Goal: Information Seeking & Learning: Learn about a topic

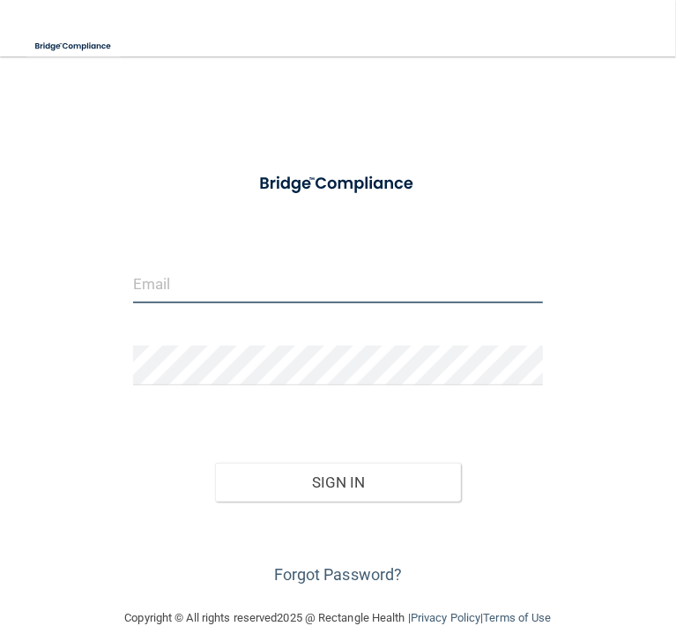
click at [426, 291] on input "email" at bounding box center [338, 283] width 410 height 40
type input "[EMAIL_ADDRESS][DOMAIN_NAME]"
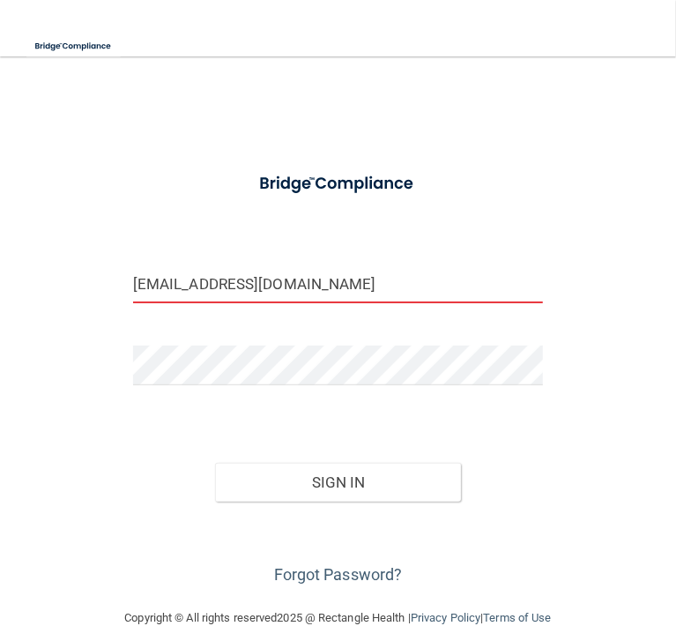
click at [215, 463] on button "Sign In" at bounding box center [338, 482] width 246 height 39
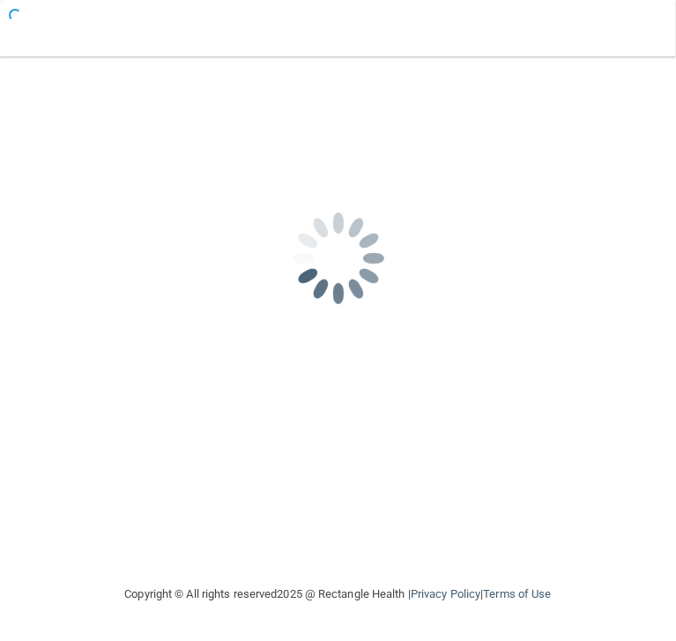
click at [420, 485] on div "mpeomroy@omaxdocs.com Password is required Invalid email/password. You don't ha…" at bounding box center [338, 320] width 641 height 492
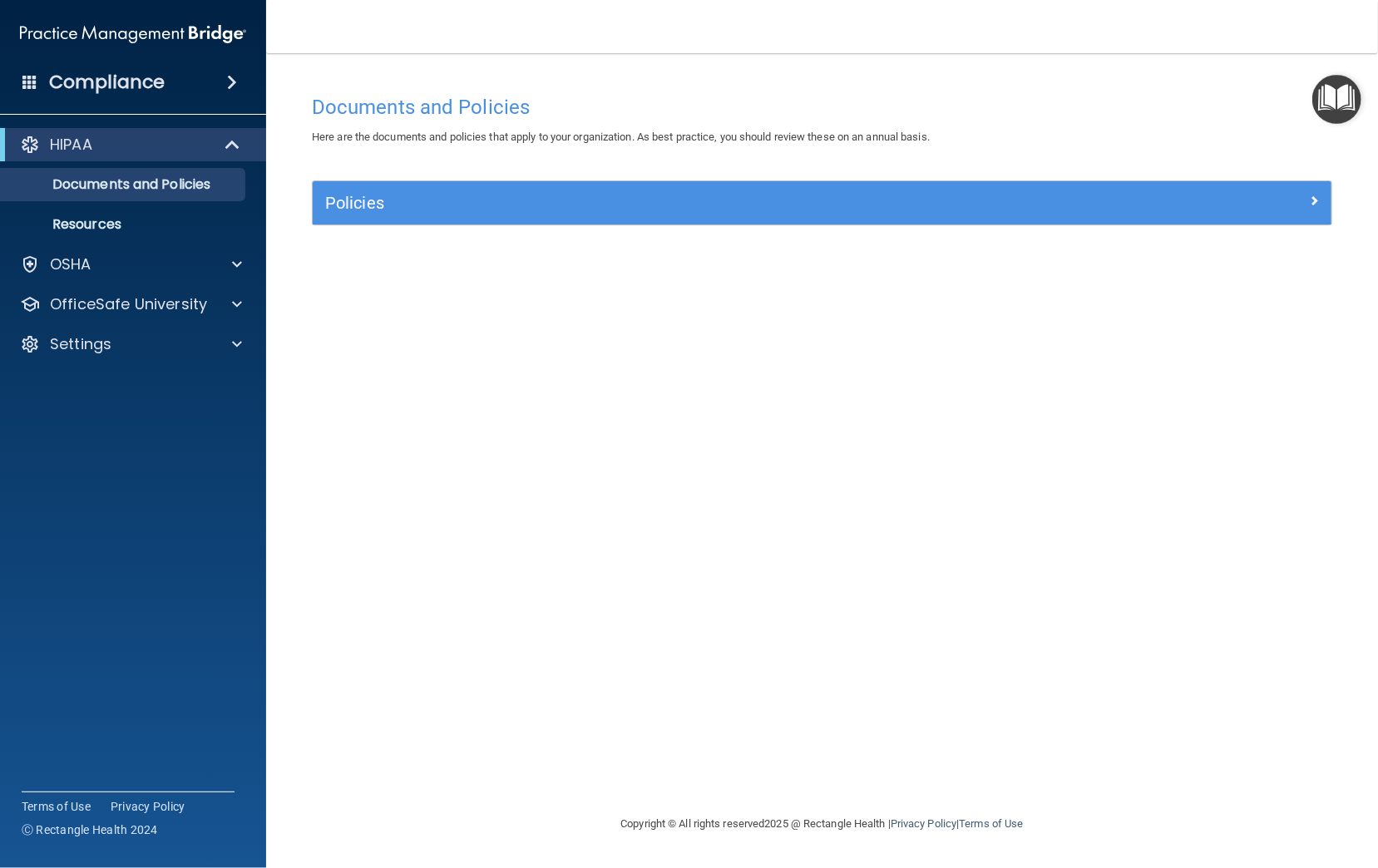
click at [637, 581] on div "Documents and Policies Here are the documents and policies that apply to your o…" at bounding box center [822, 450] width 1046 height 727
click at [172, 84] on div "Compliance" at bounding box center [133, 82] width 266 height 37
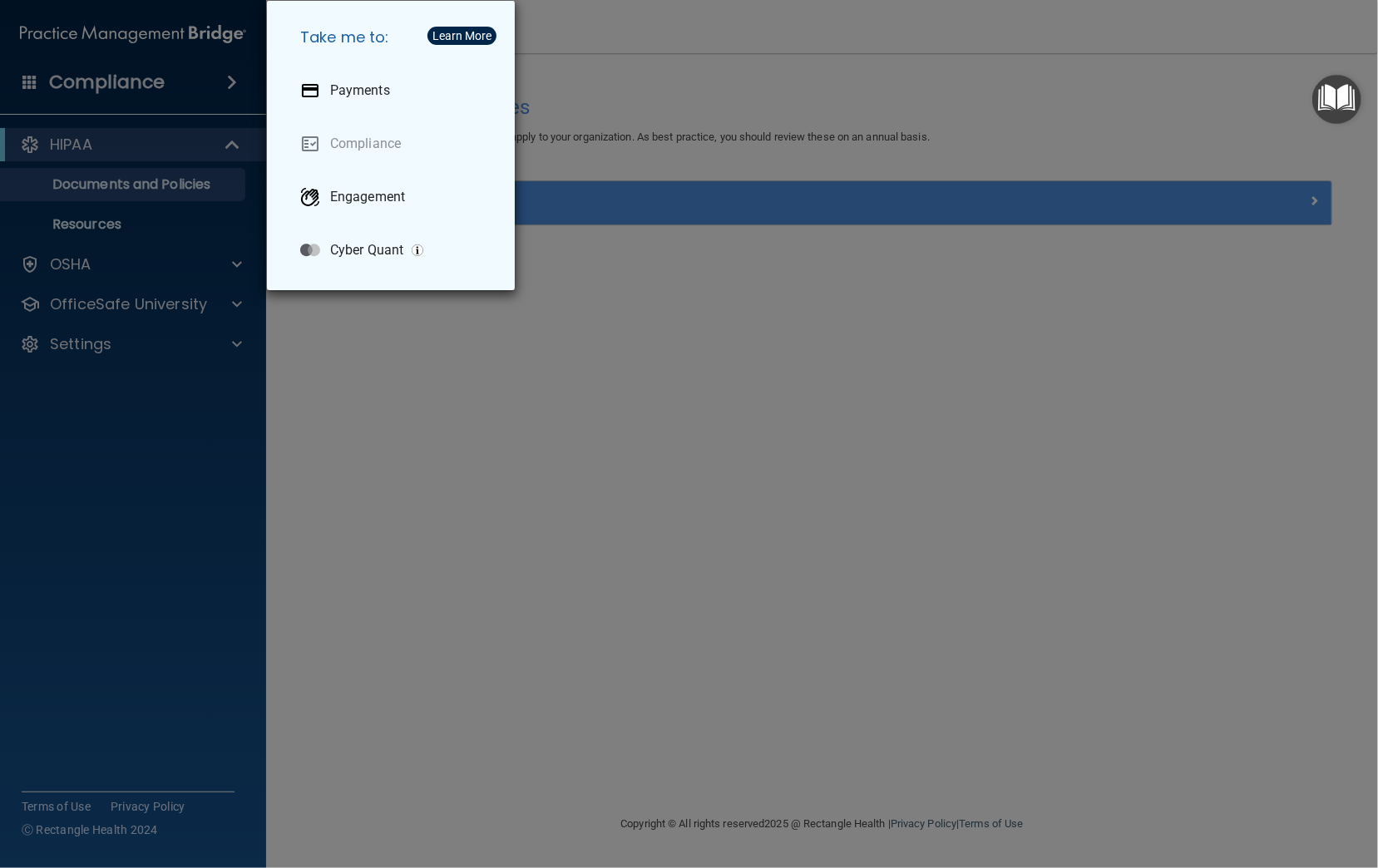
click at [90, 143] on div "Take me to: Payments Compliance Engagement Cyber Quant" at bounding box center [689, 434] width 1378 height 868
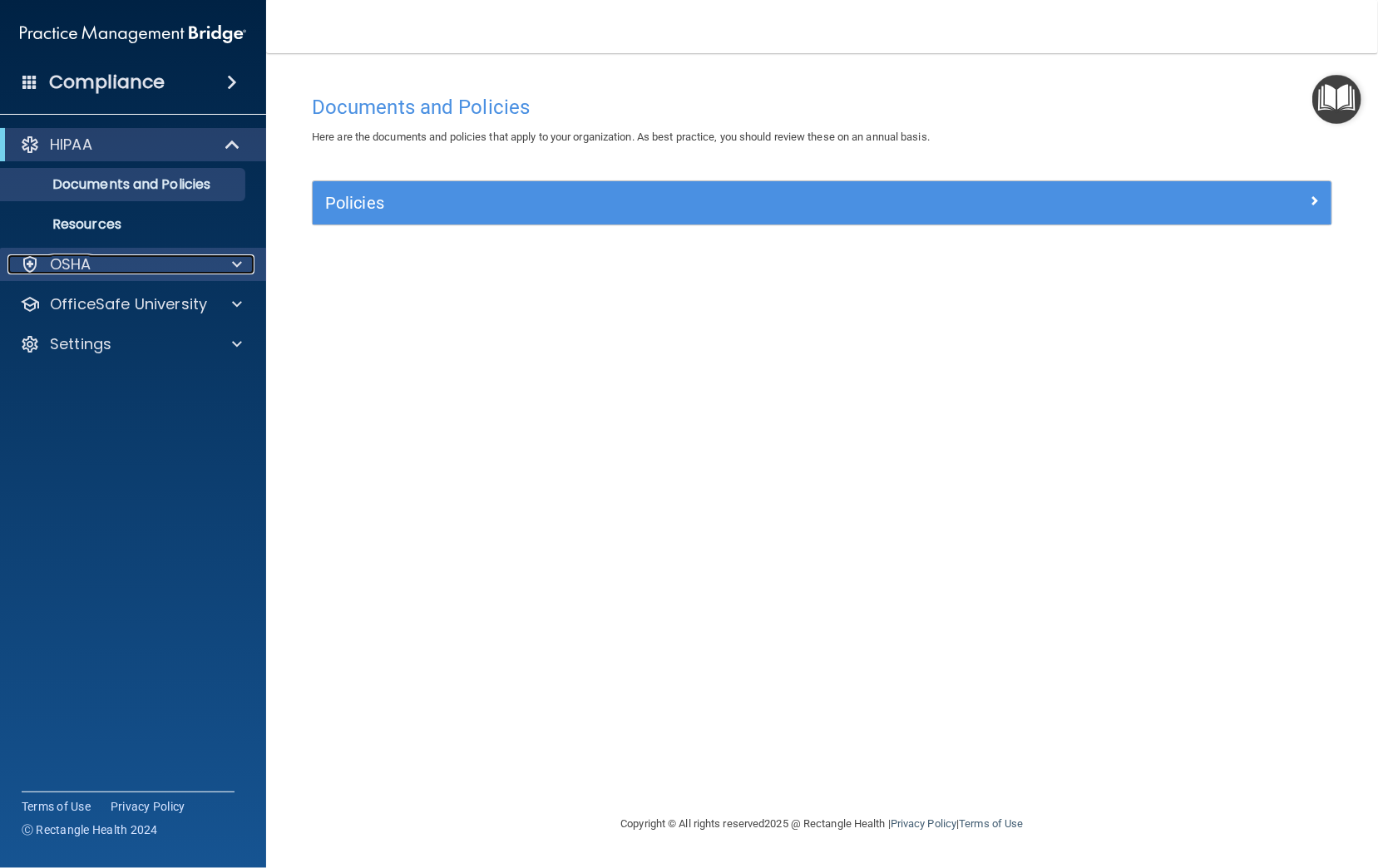
click at [88, 264] on p "OSHA" at bounding box center [71, 264] width 42 height 20
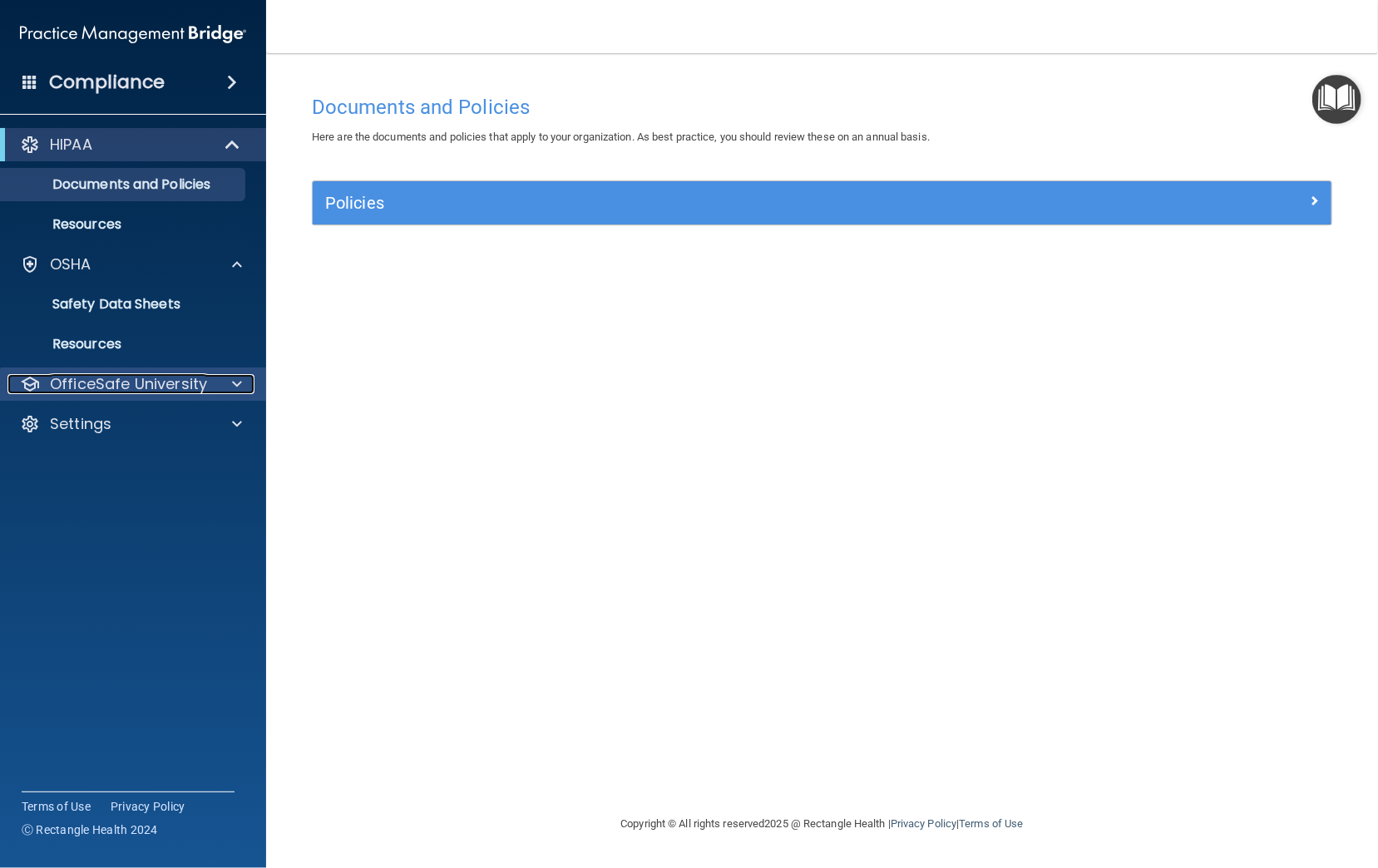
click at [198, 384] on p "OfficeSafe University" at bounding box center [128, 384] width 158 height 20
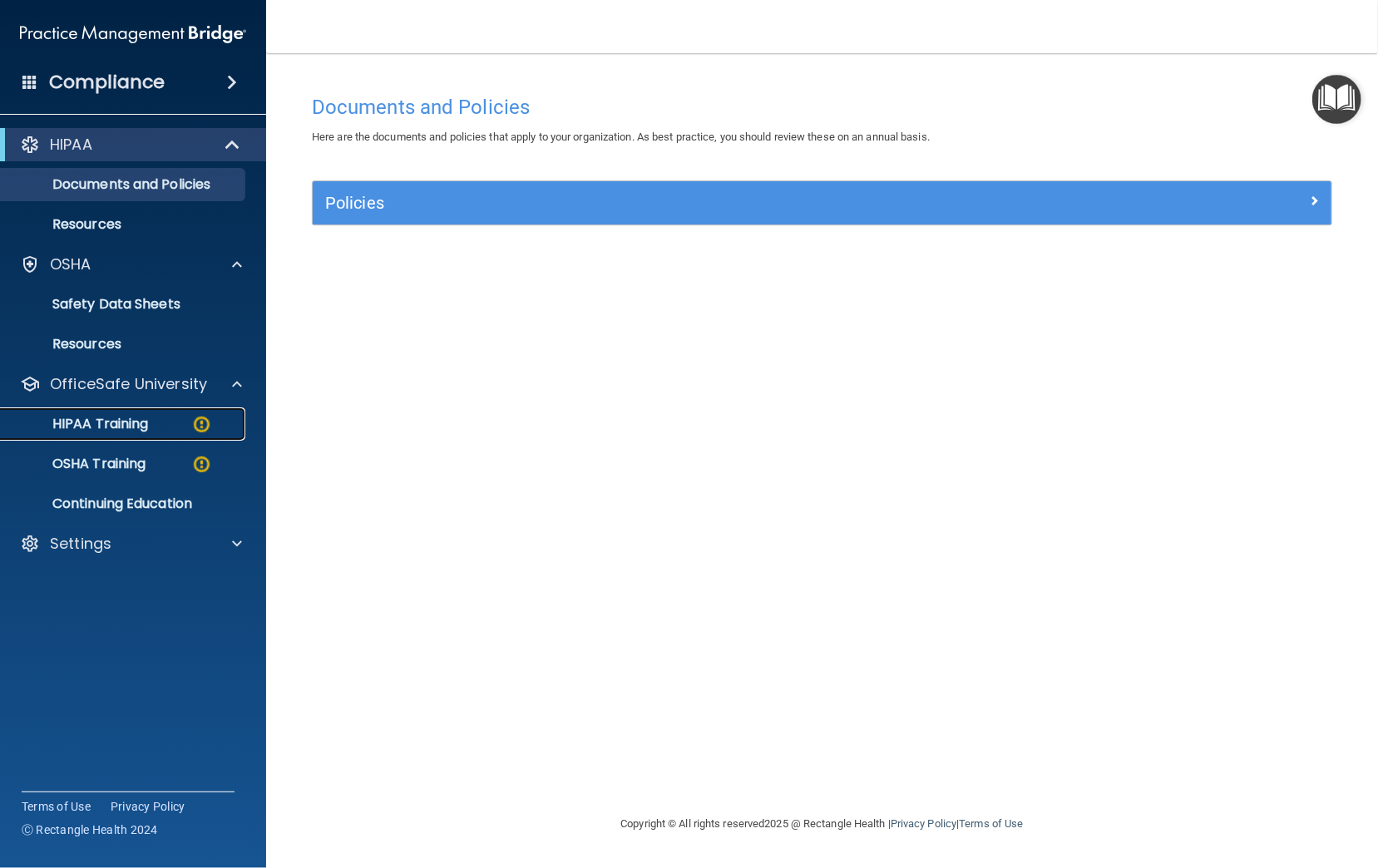
click at [76, 423] on p "HIPAA Training" at bounding box center [78, 425] width 137 height 17
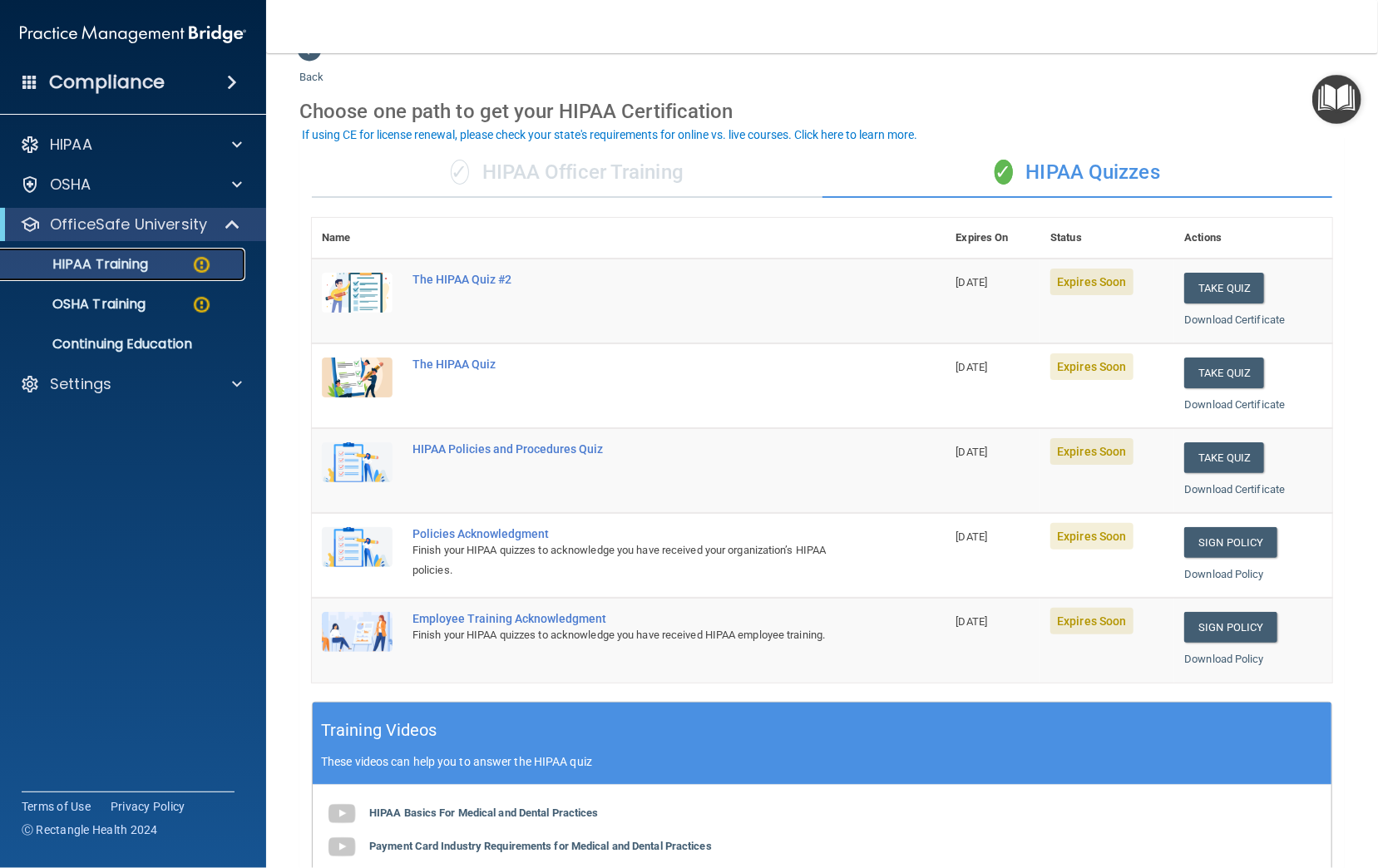
scroll to position [34, 0]
click at [114, 311] on p "OSHA Training" at bounding box center [77, 305] width 135 height 17
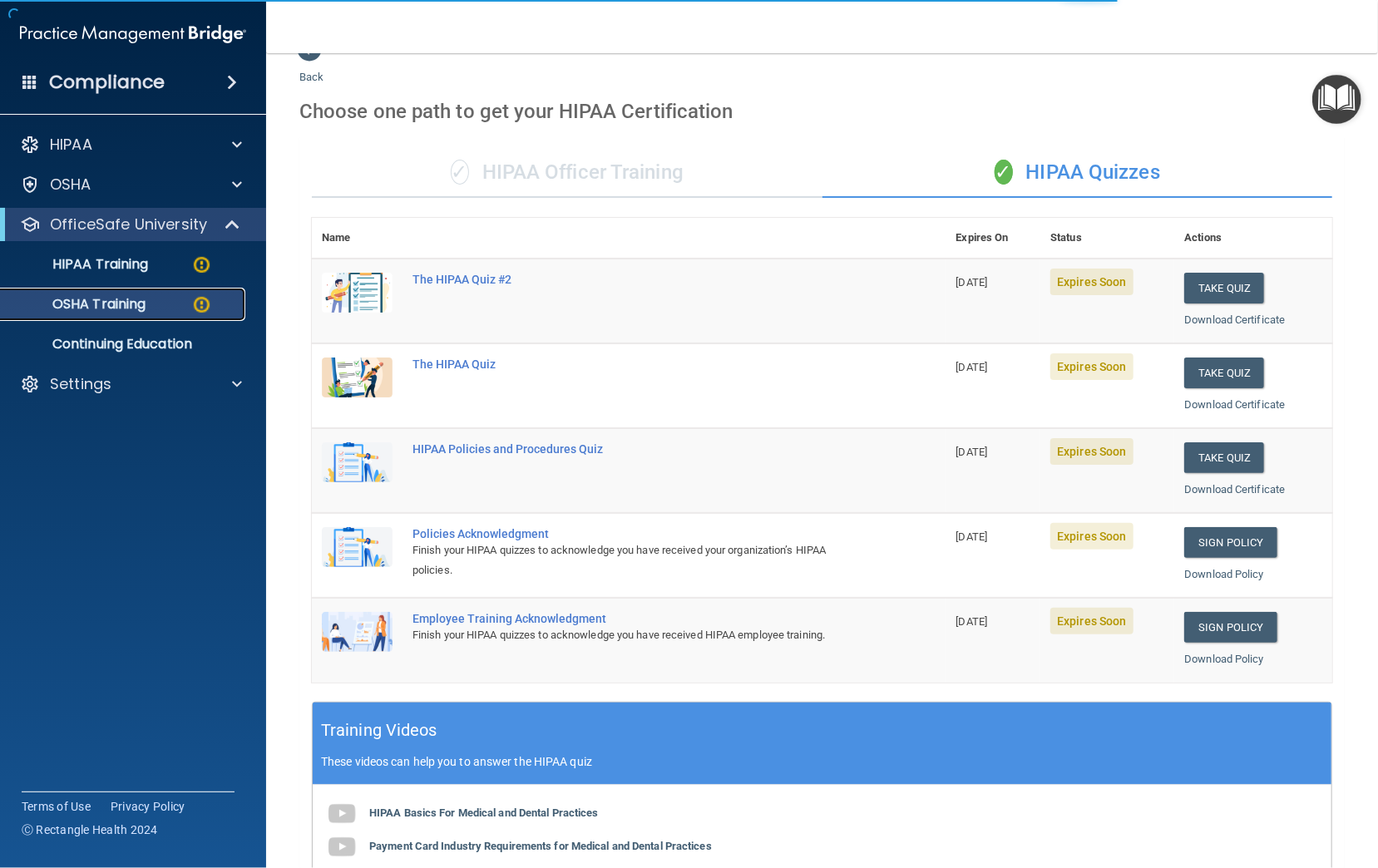
click at [127, 305] on p "OSHA Training" at bounding box center [77, 305] width 135 height 17
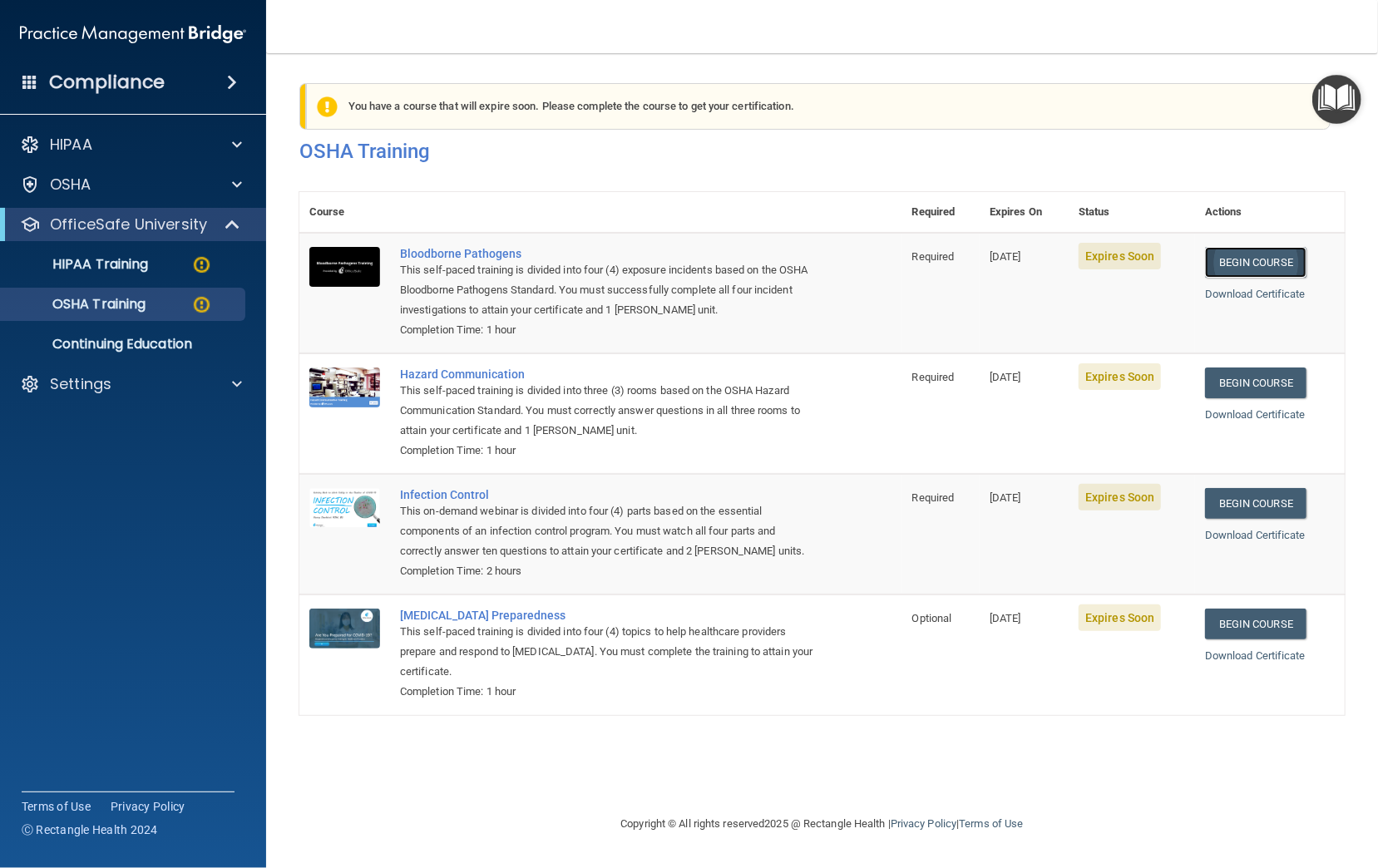
click at [637, 265] on link "Begin Course" at bounding box center [1256, 262] width 102 height 31
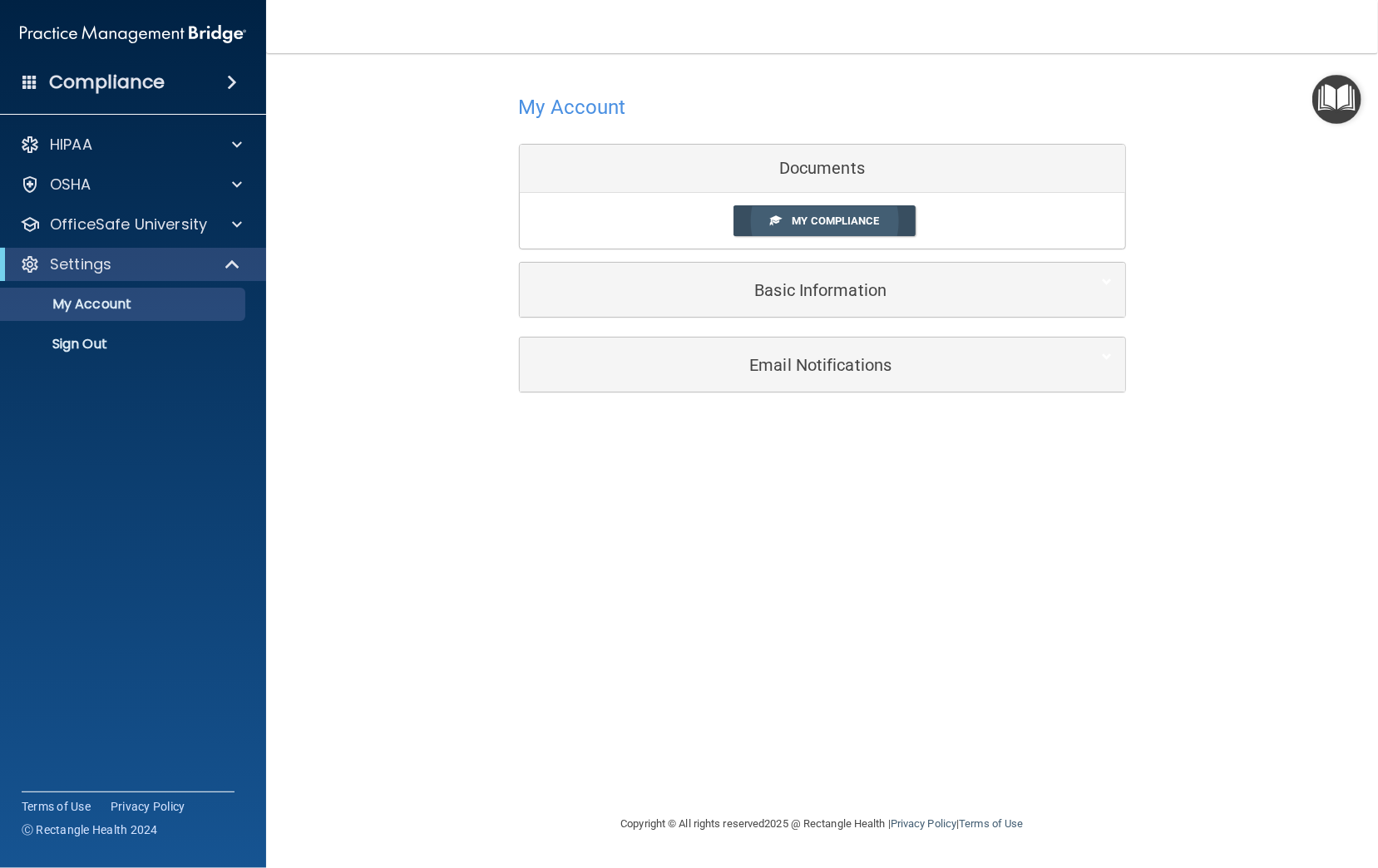
click at [838, 220] on span "My Compliance" at bounding box center [835, 220] width 88 height 12
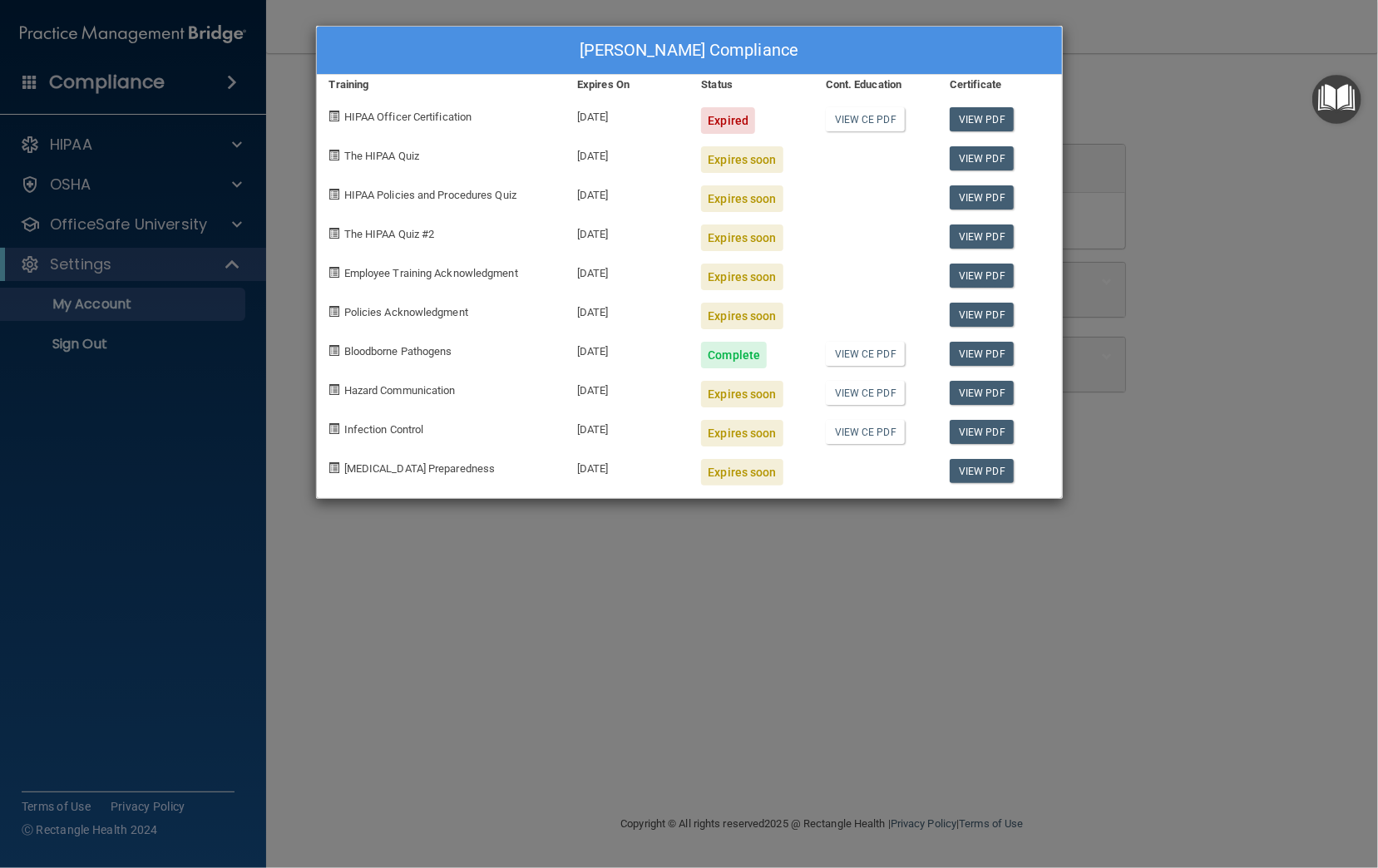
click at [1156, 760] on div "Megan Crummitt's Compliance Training Expires On Status Cont. Education Certific…" at bounding box center [689, 434] width 1378 height 868
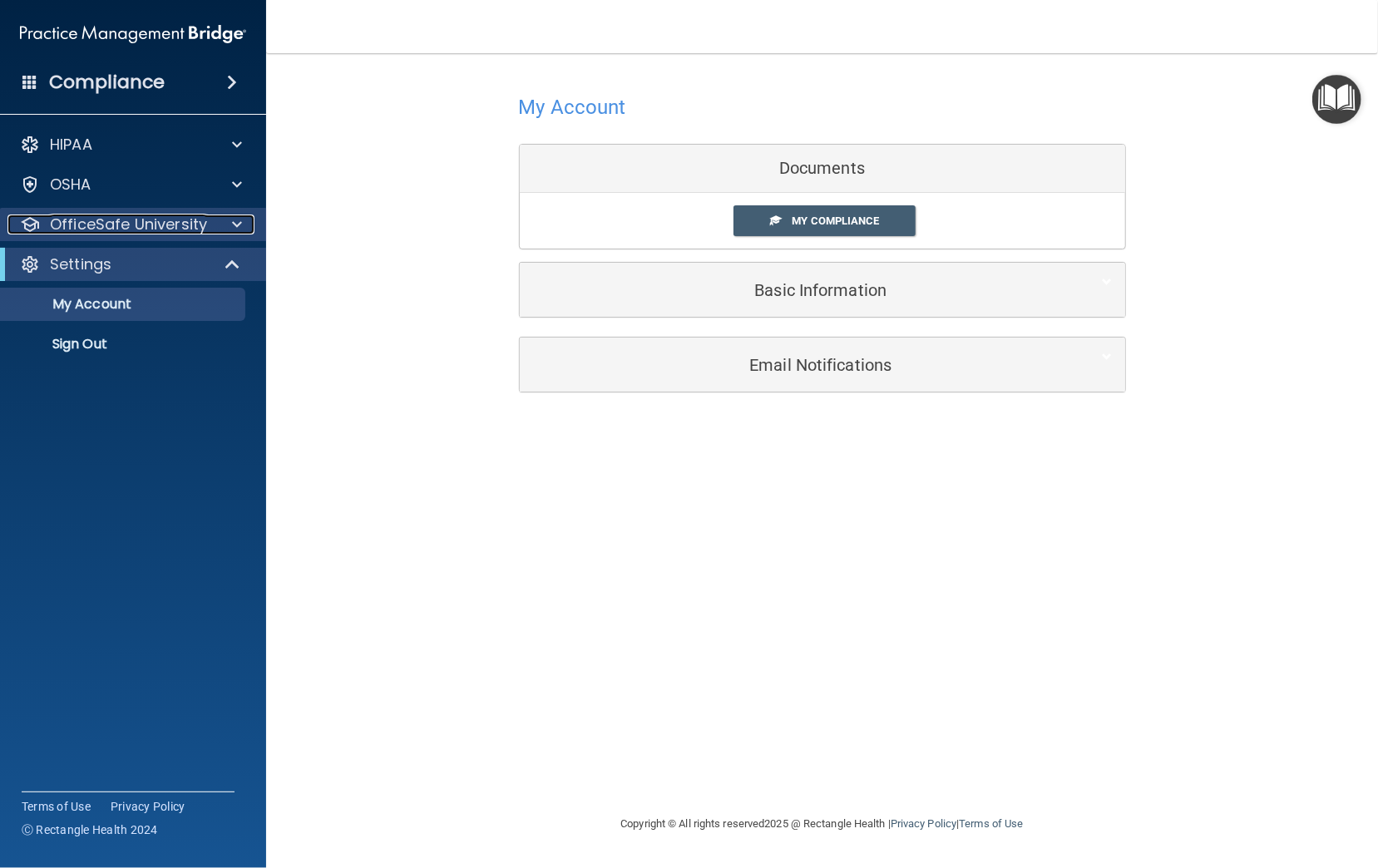
click at [117, 221] on p "OfficeSafe University" at bounding box center [128, 224] width 158 height 20
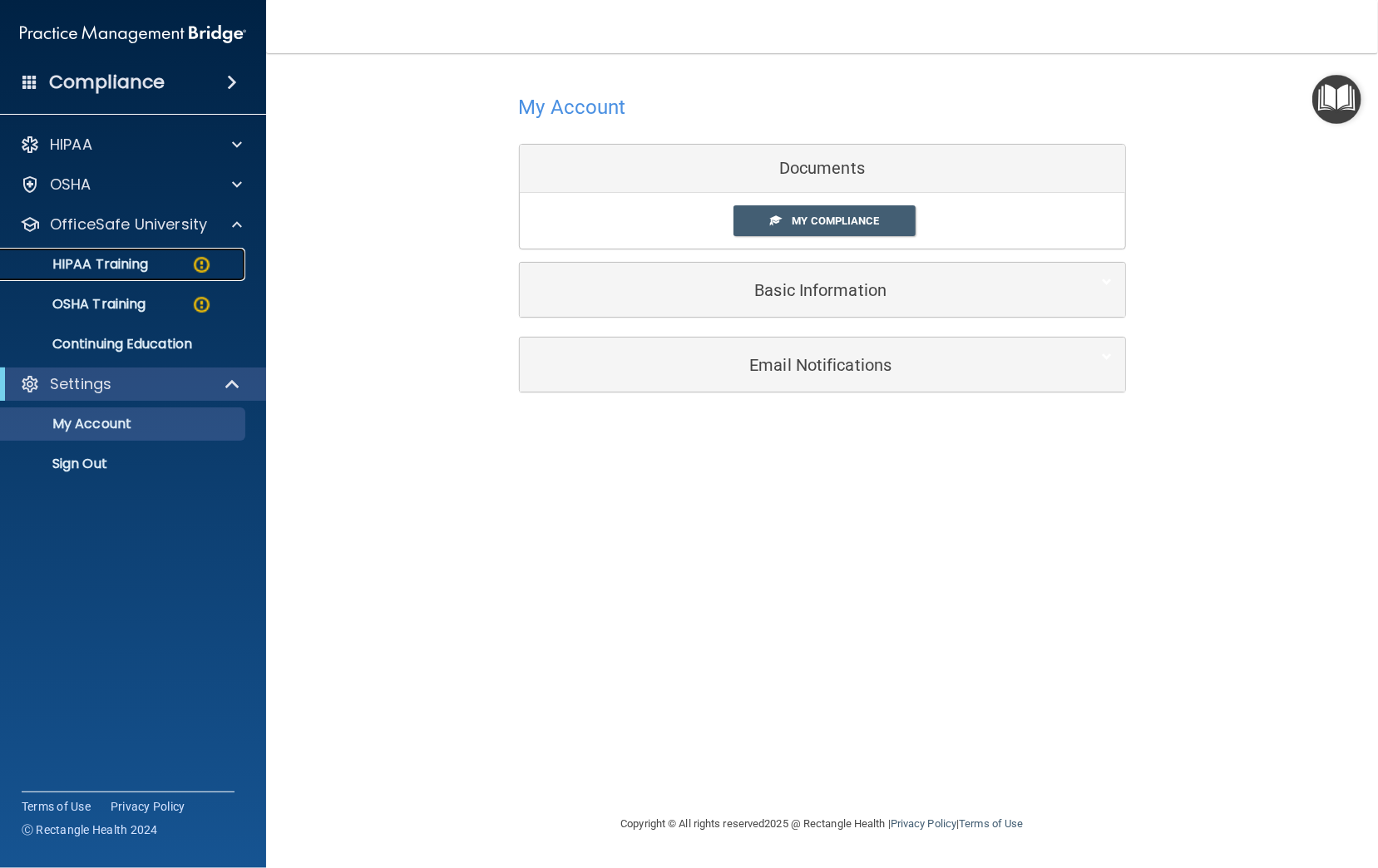
click at [99, 267] on p "HIPAA Training" at bounding box center [78, 264] width 137 height 17
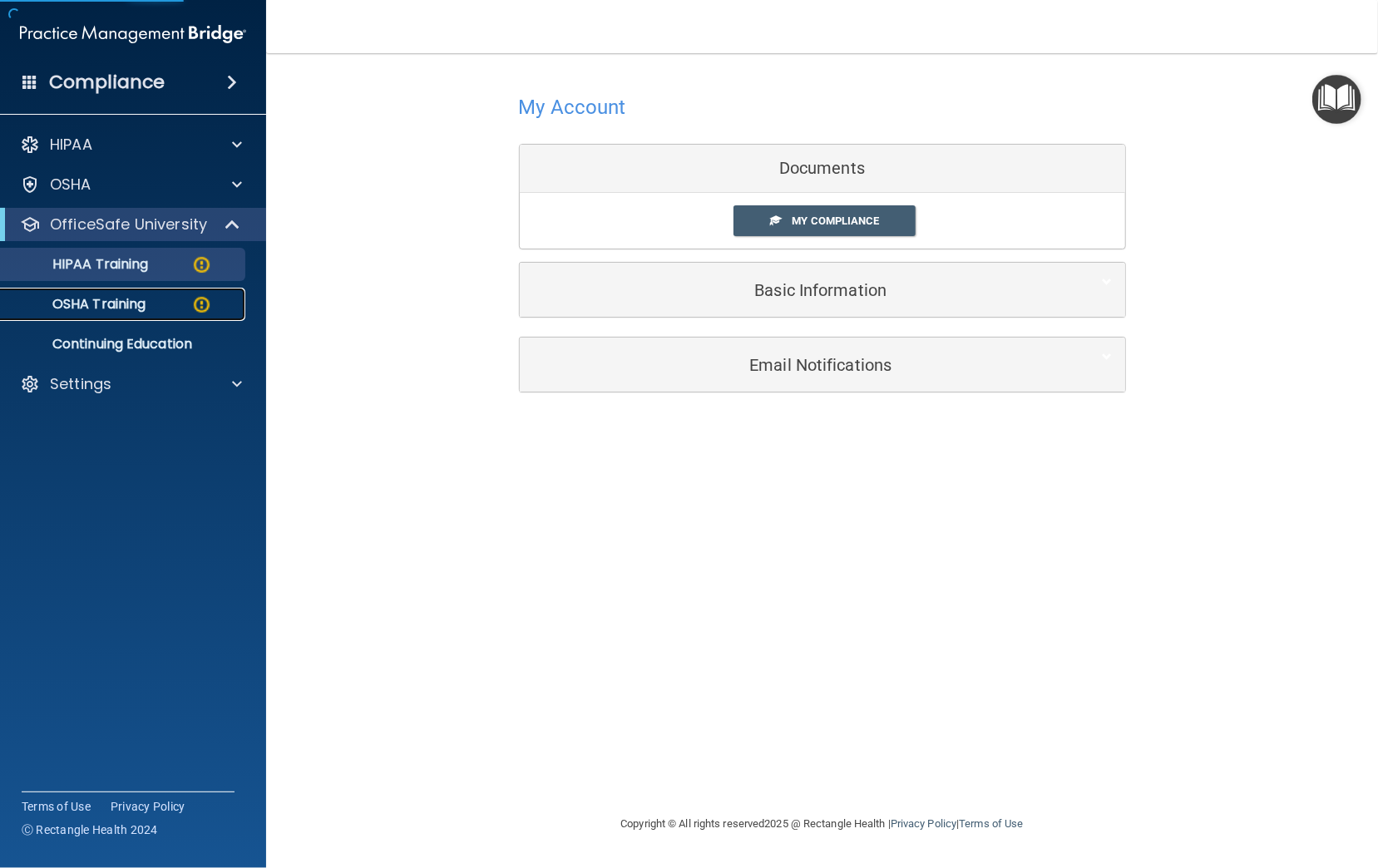
click at [94, 305] on p "OSHA Training" at bounding box center [77, 305] width 135 height 17
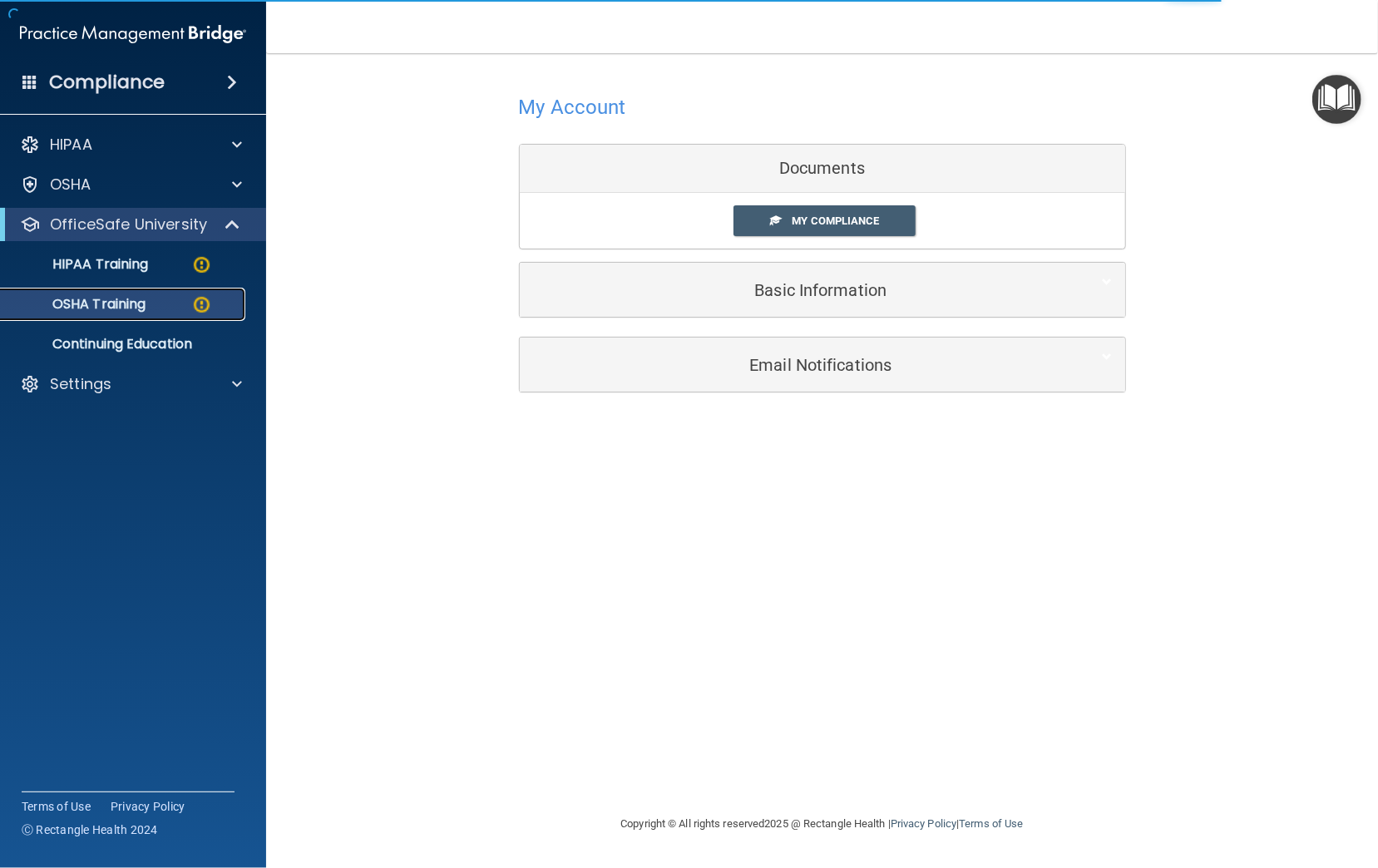
click at [123, 305] on p "OSHA Training" at bounding box center [77, 305] width 135 height 17
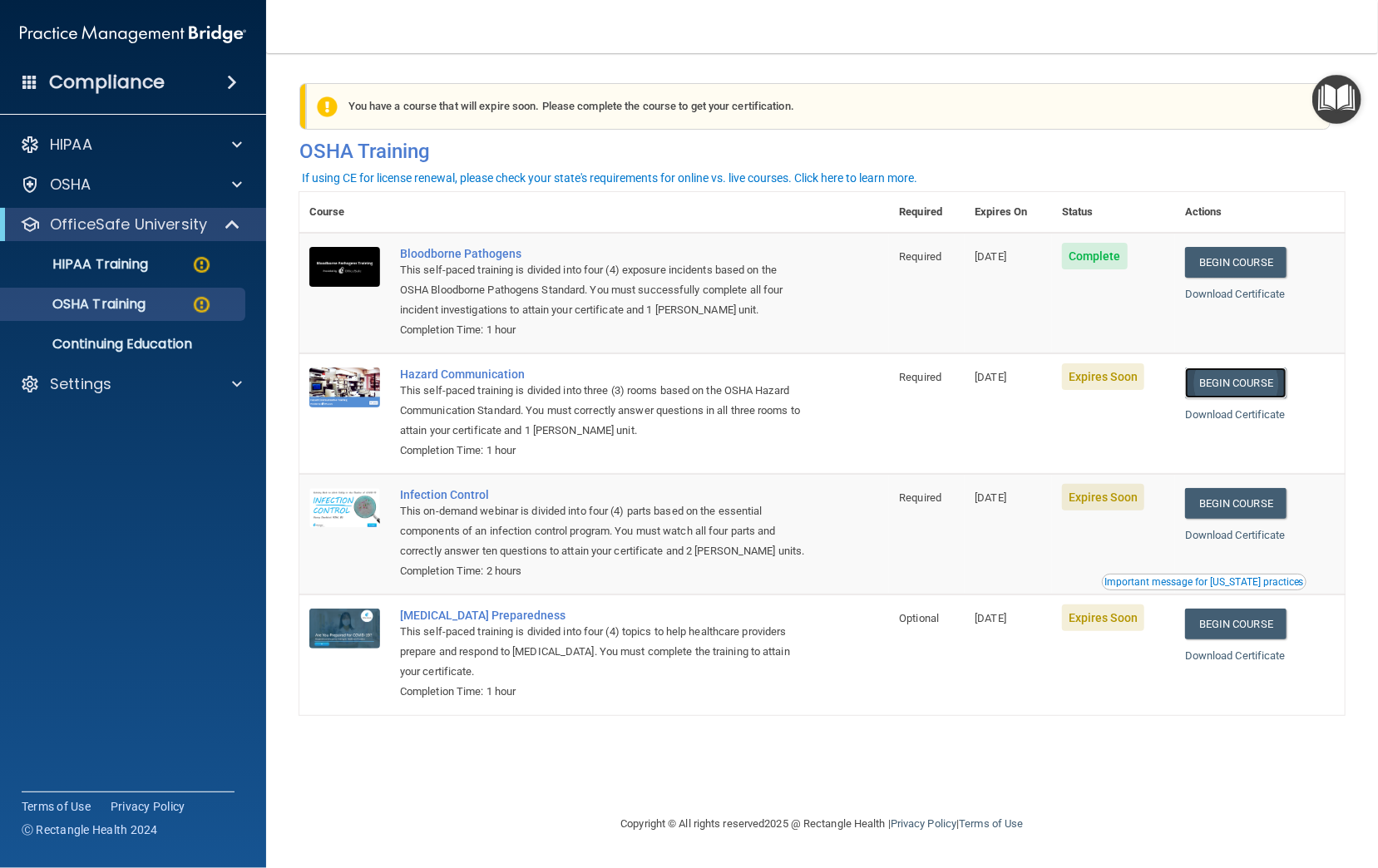
click at [1246, 388] on link "Begin Course" at bounding box center [1236, 382] width 102 height 31
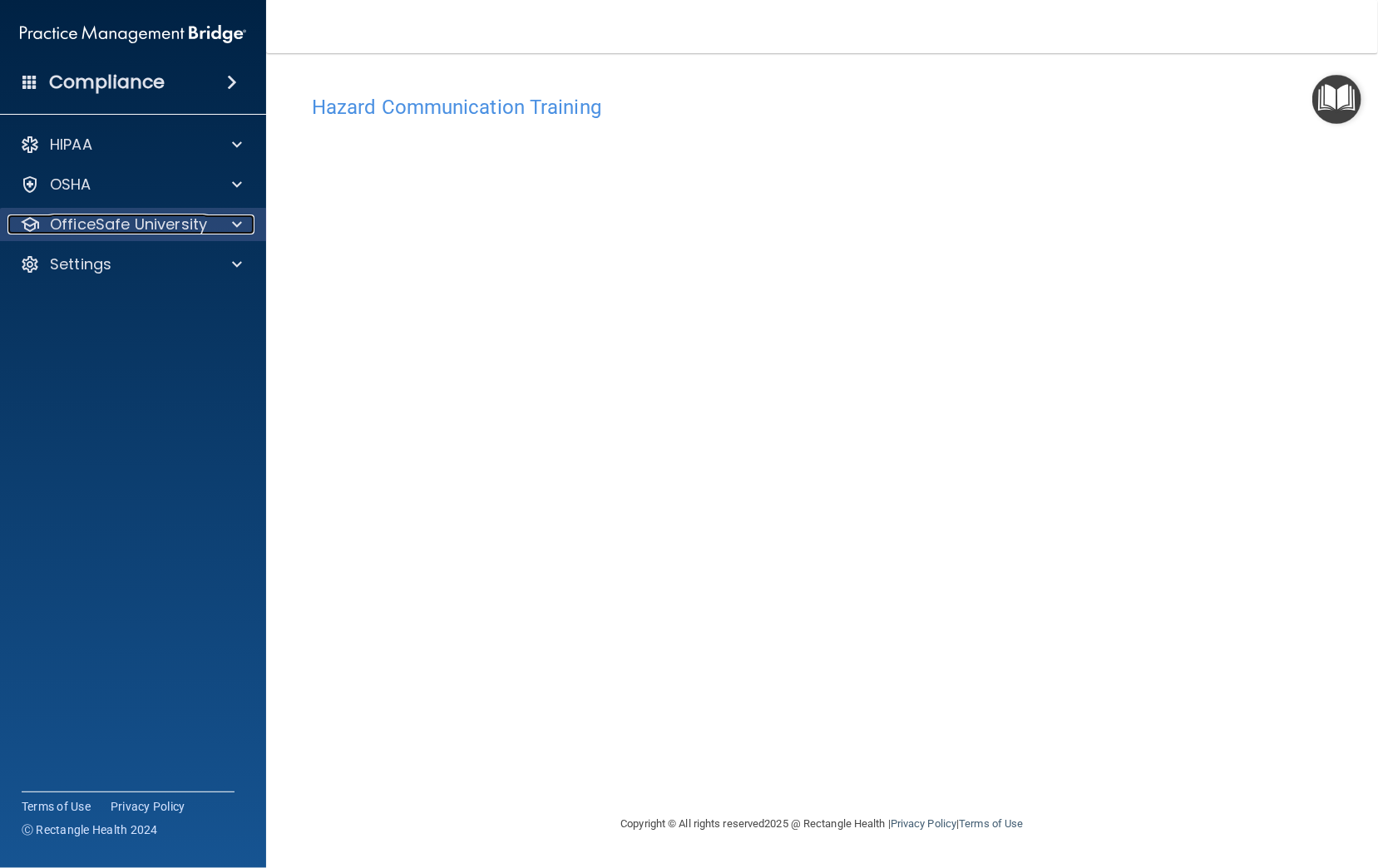
click at [91, 223] on p "OfficeSafe University" at bounding box center [128, 224] width 158 height 20
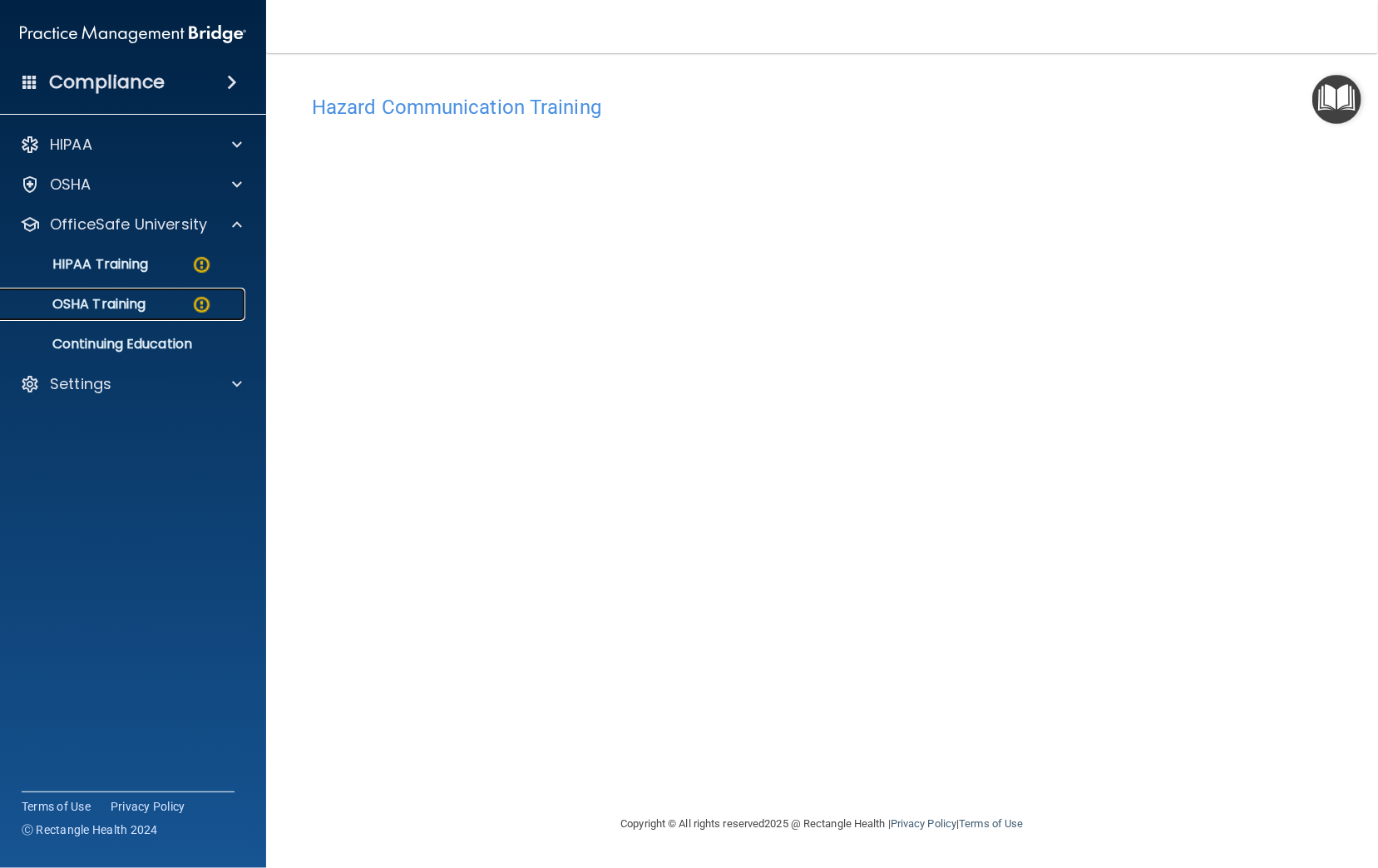
click at [92, 308] on p "OSHA Training" at bounding box center [77, 305] width 135 height 17
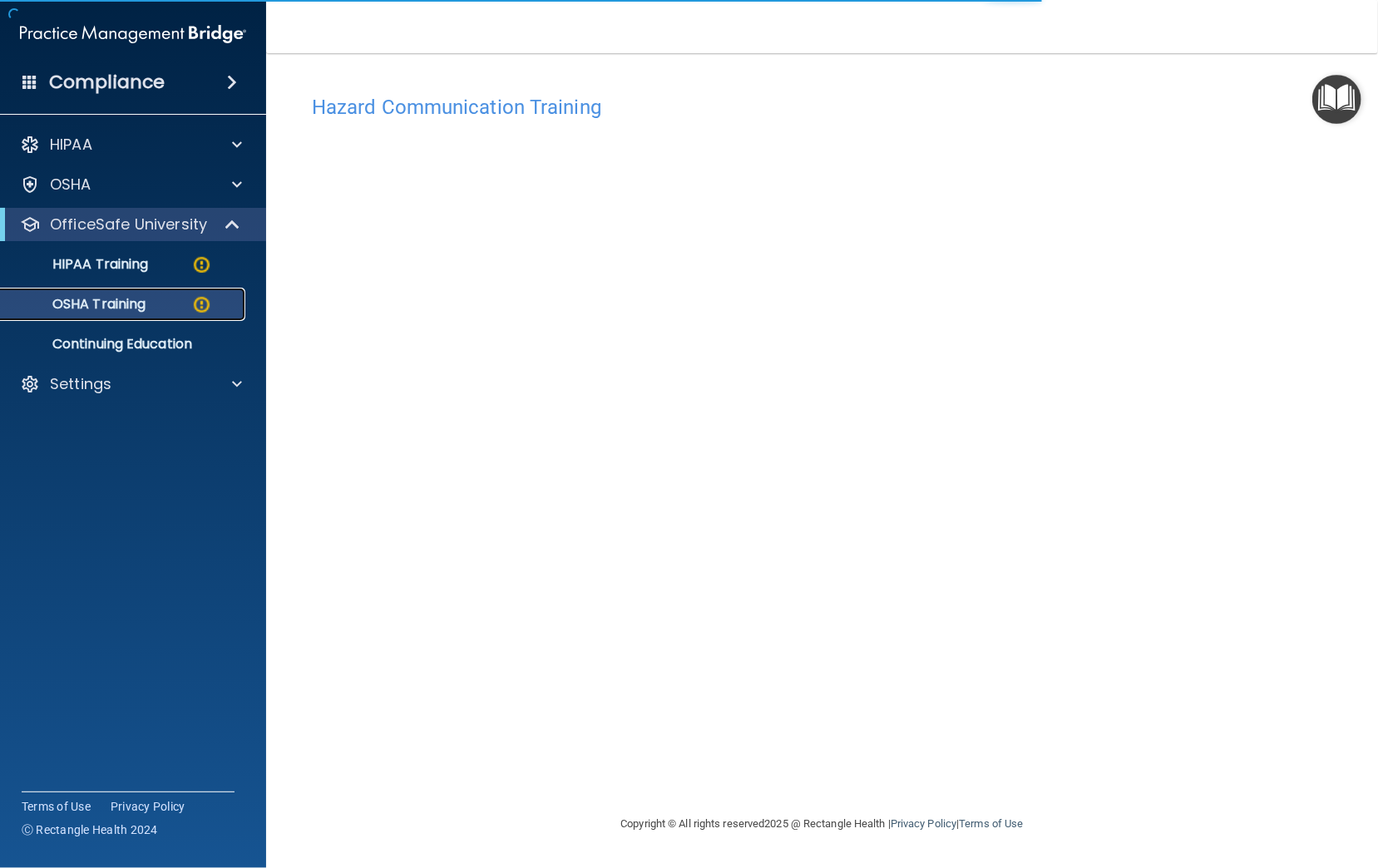
click at [106, 312] on link "OSHA Training" at bounding box center [114, 304] width 262 height 33
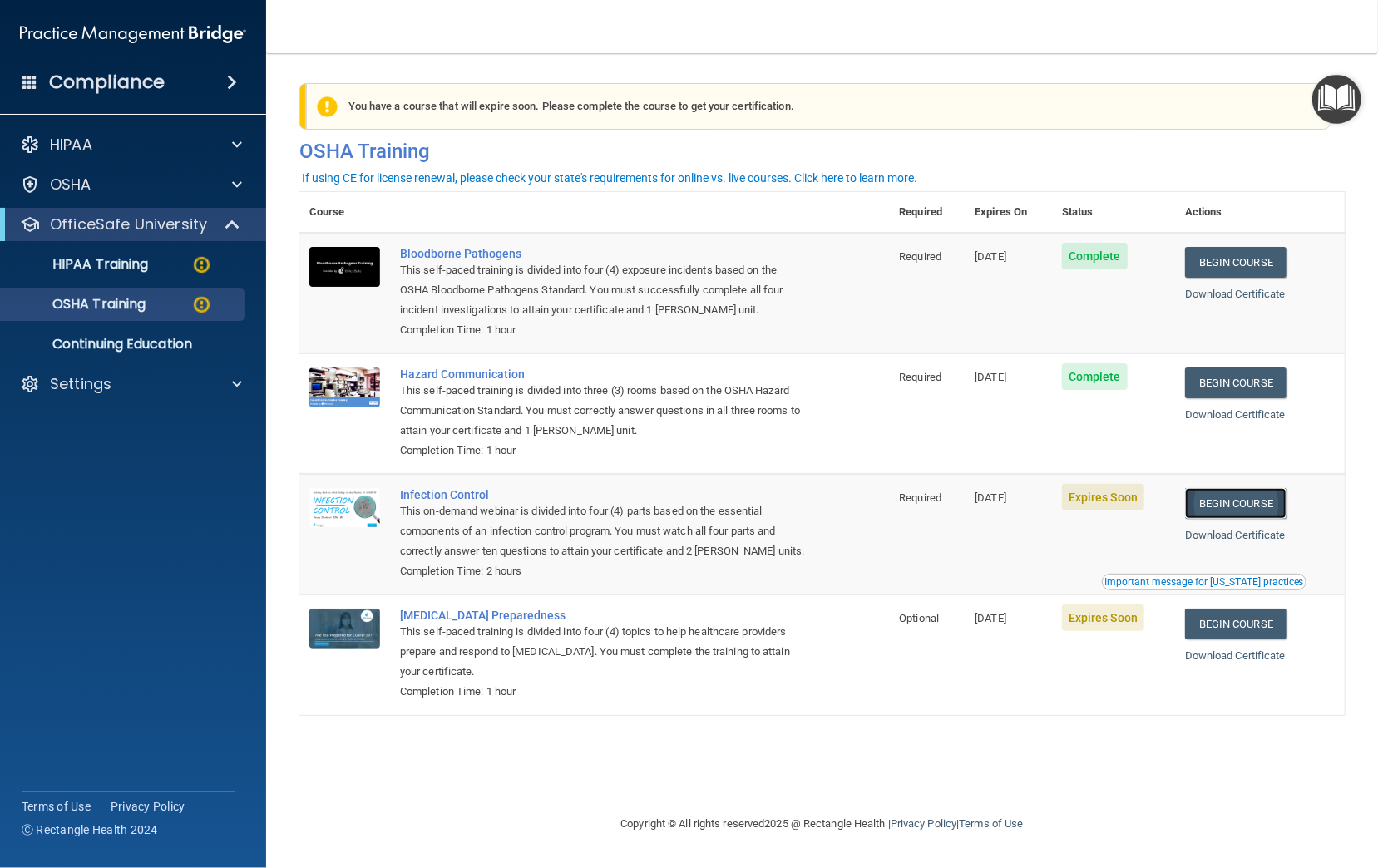
click at [1246, 505] on link "Begin Course" at bounding box center [1236, 503] width 102 height 31
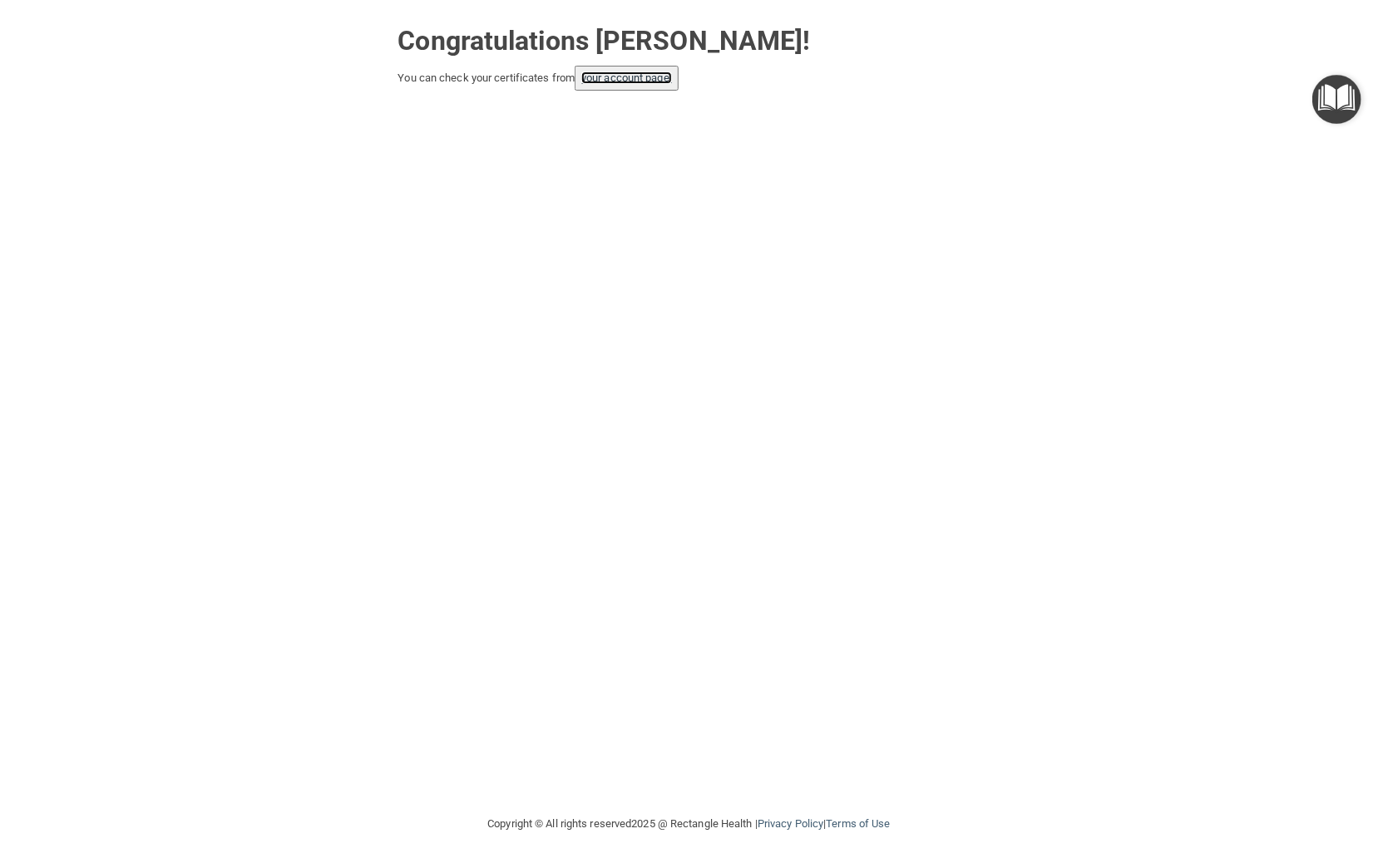
click at [613, 76] on link "your account page!" at bounding box center [627, 77] width 91 height 12
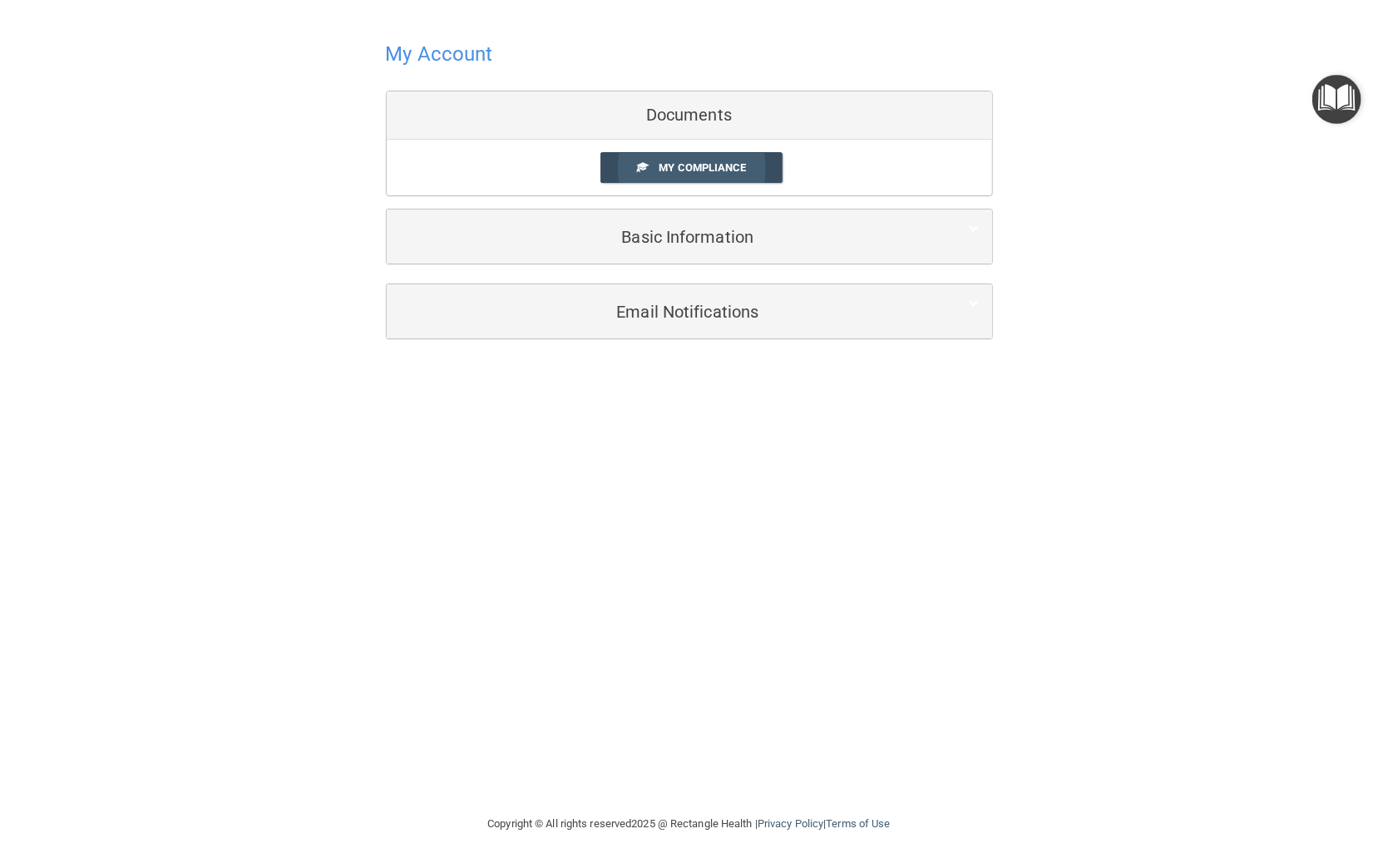
click at [723, 170] on span "My Compliance" at bounding box center [702, 167] width 88 height 12
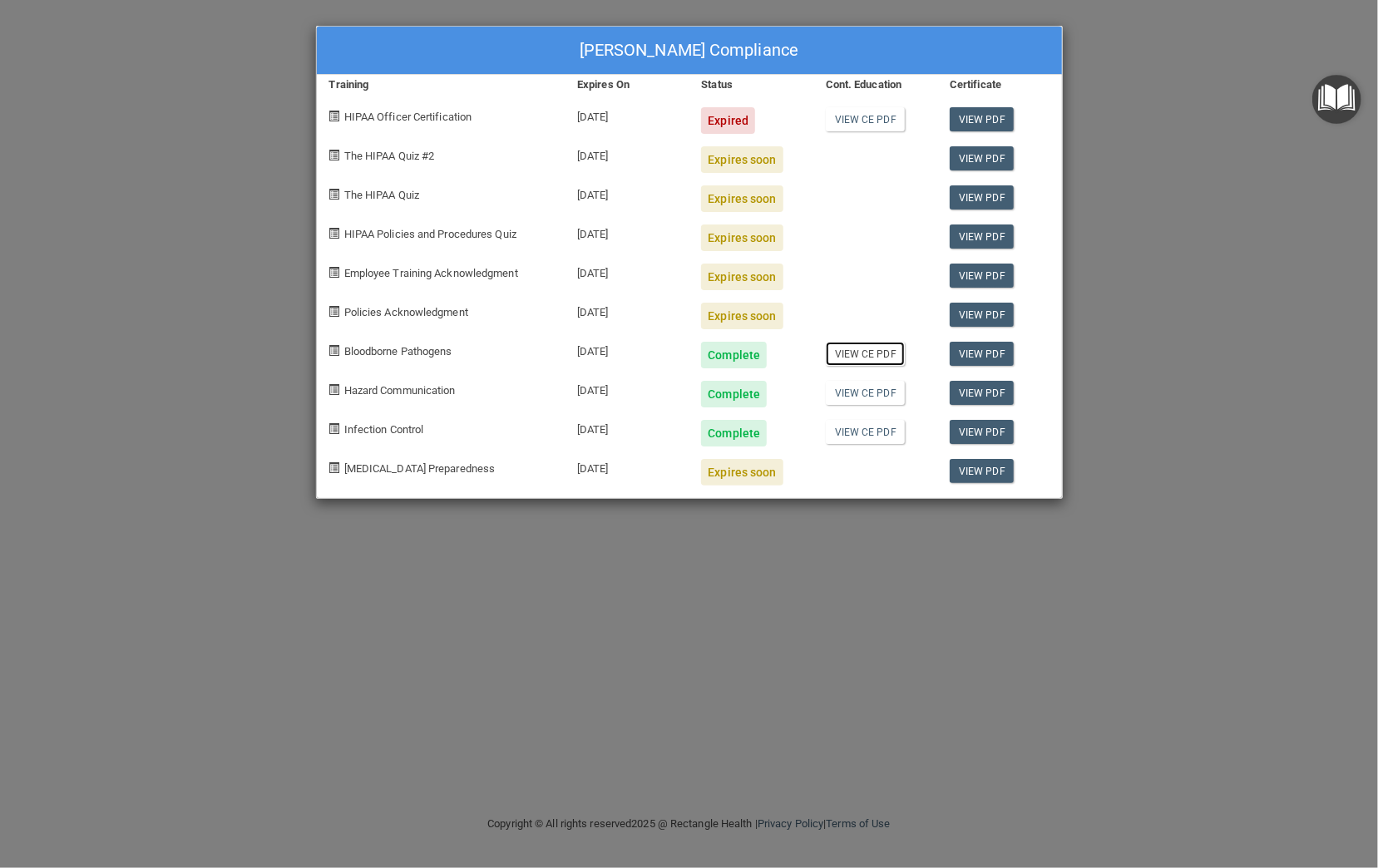
click at [878, 348] on link "View CE PDF" at bounding box center [865, 354] width 79 height 25
click at [874, 395] on link "View CE PDF" at bounding box center [865, 393] width 79 height 25
click at [868, 430] on link "View CE PDF" at bounding box center [865, 432] width 79 height 25
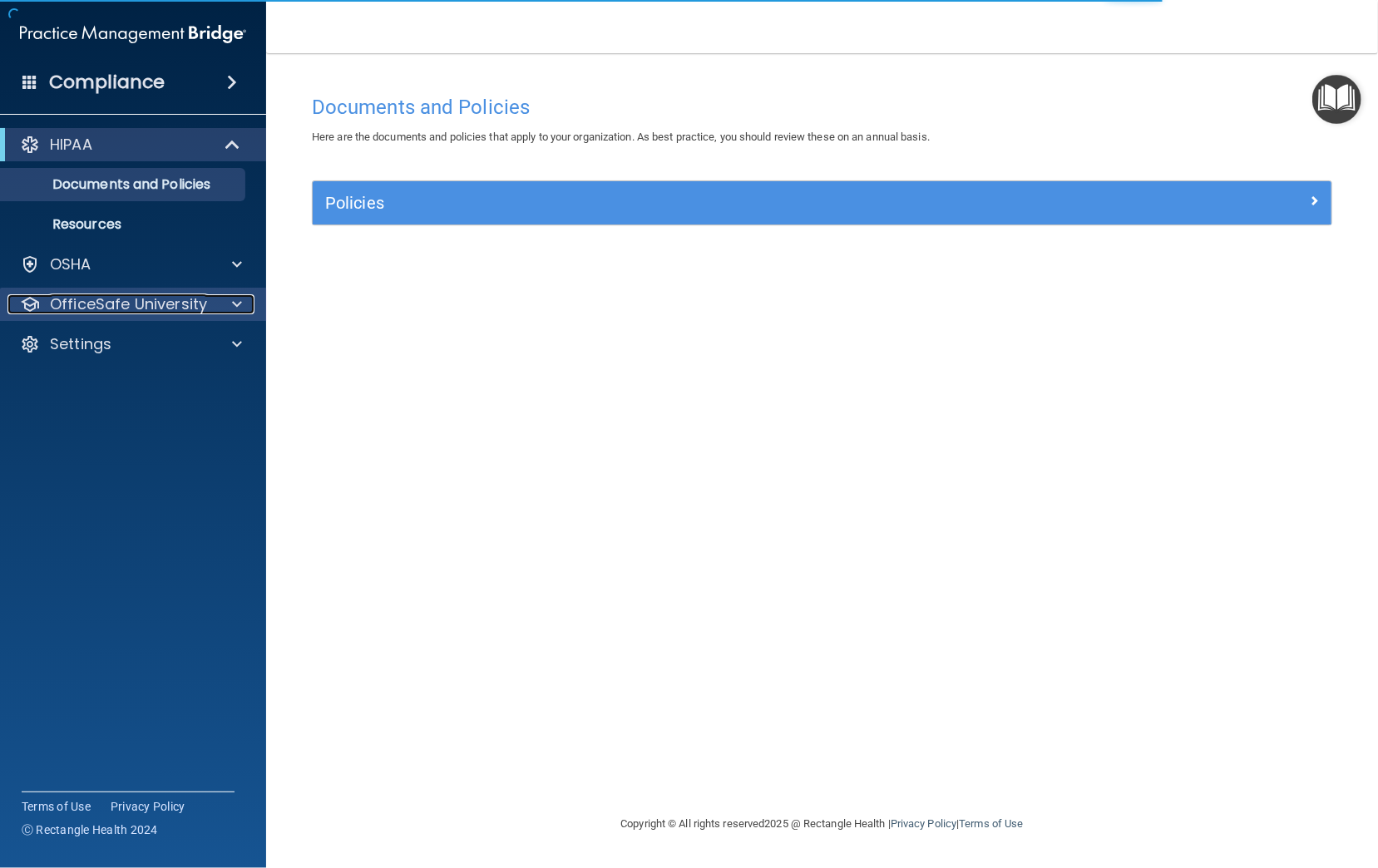
click at [125, 303] on p "OfficeSafe University" at bounding box center [128, 304] width 158 height 20
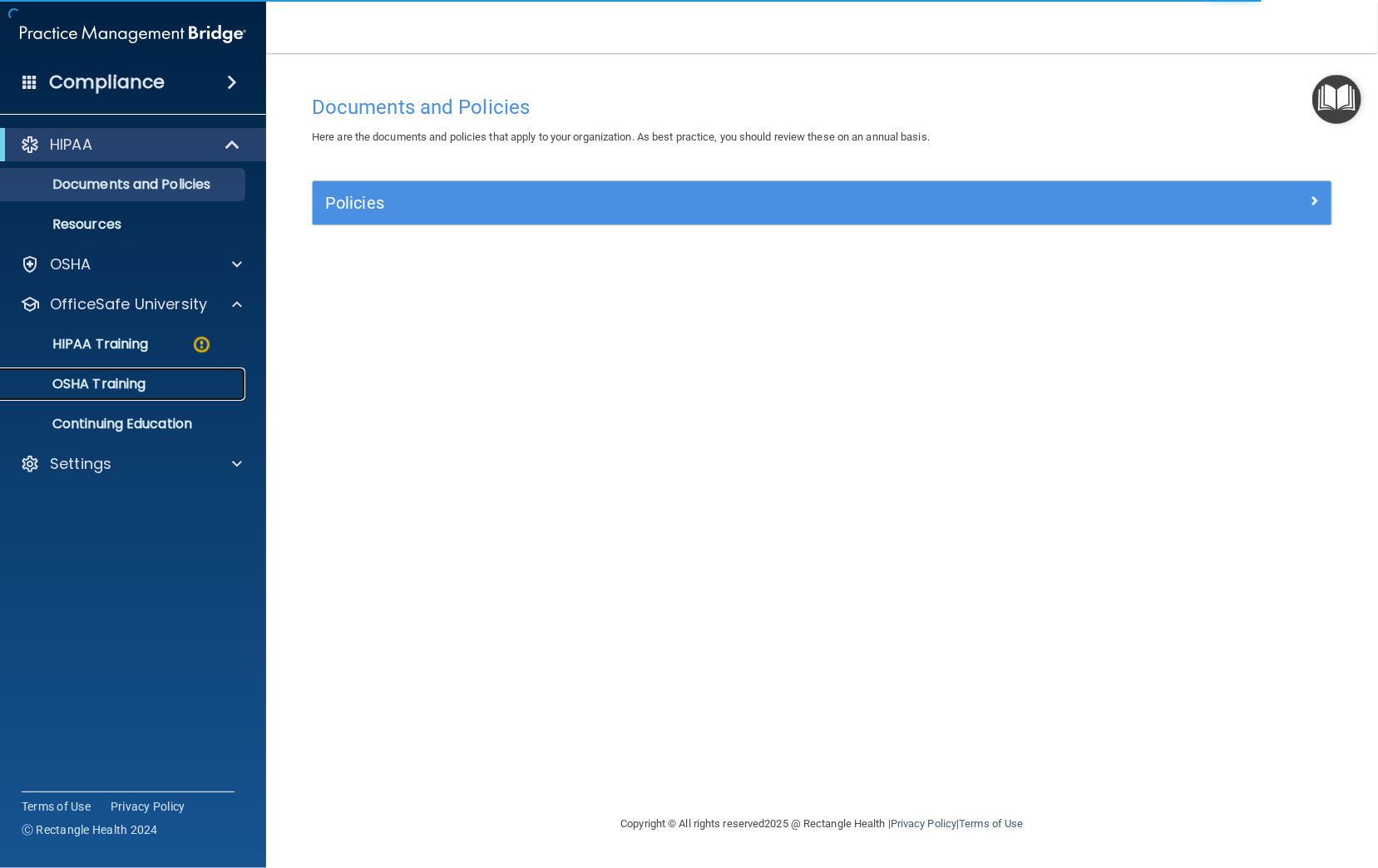
click at [81, 376] on p "OSHA Training" at bounding box center [77, 384] width 135 height 17
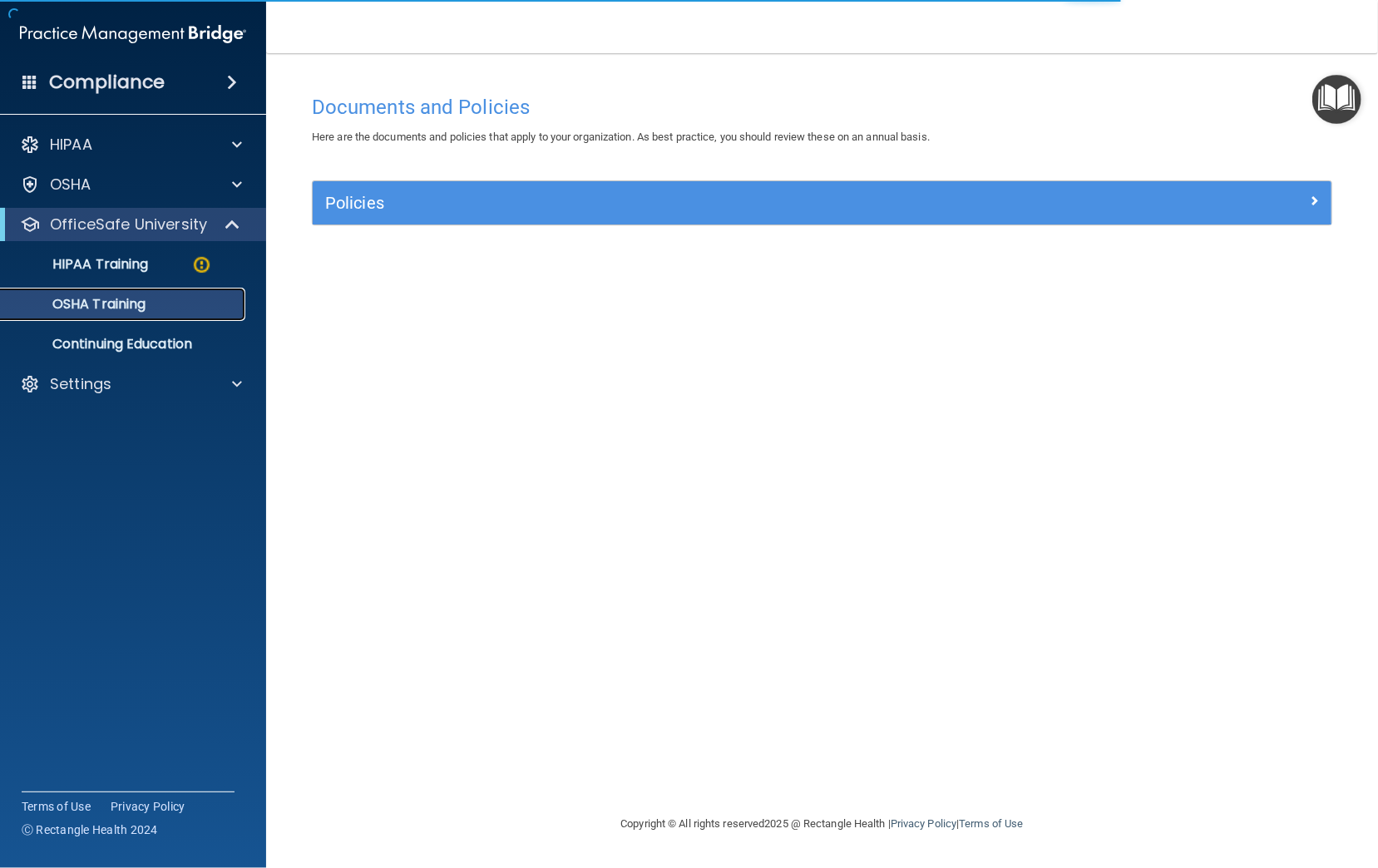
click at [84, 307] on p "OSHA Training" at bounding box center [77, 305] width 135 height 17
click at [128, 319] on link "OSHA Training" at bounding box center [114, 304] width 262 height 33
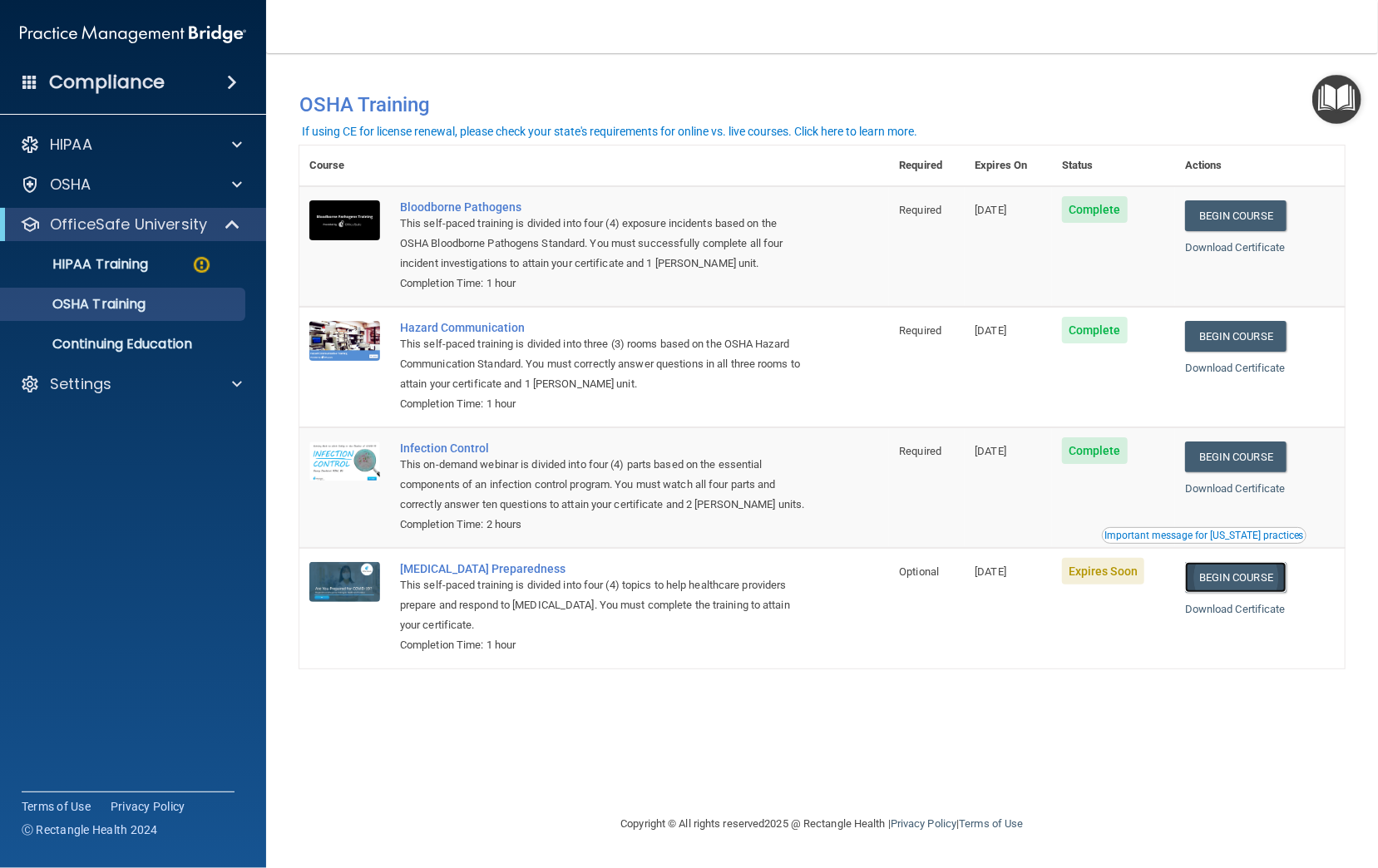
click at [1263, 571] on link "Begin Course" at bounding box center [1236, 577] width 102 height 31
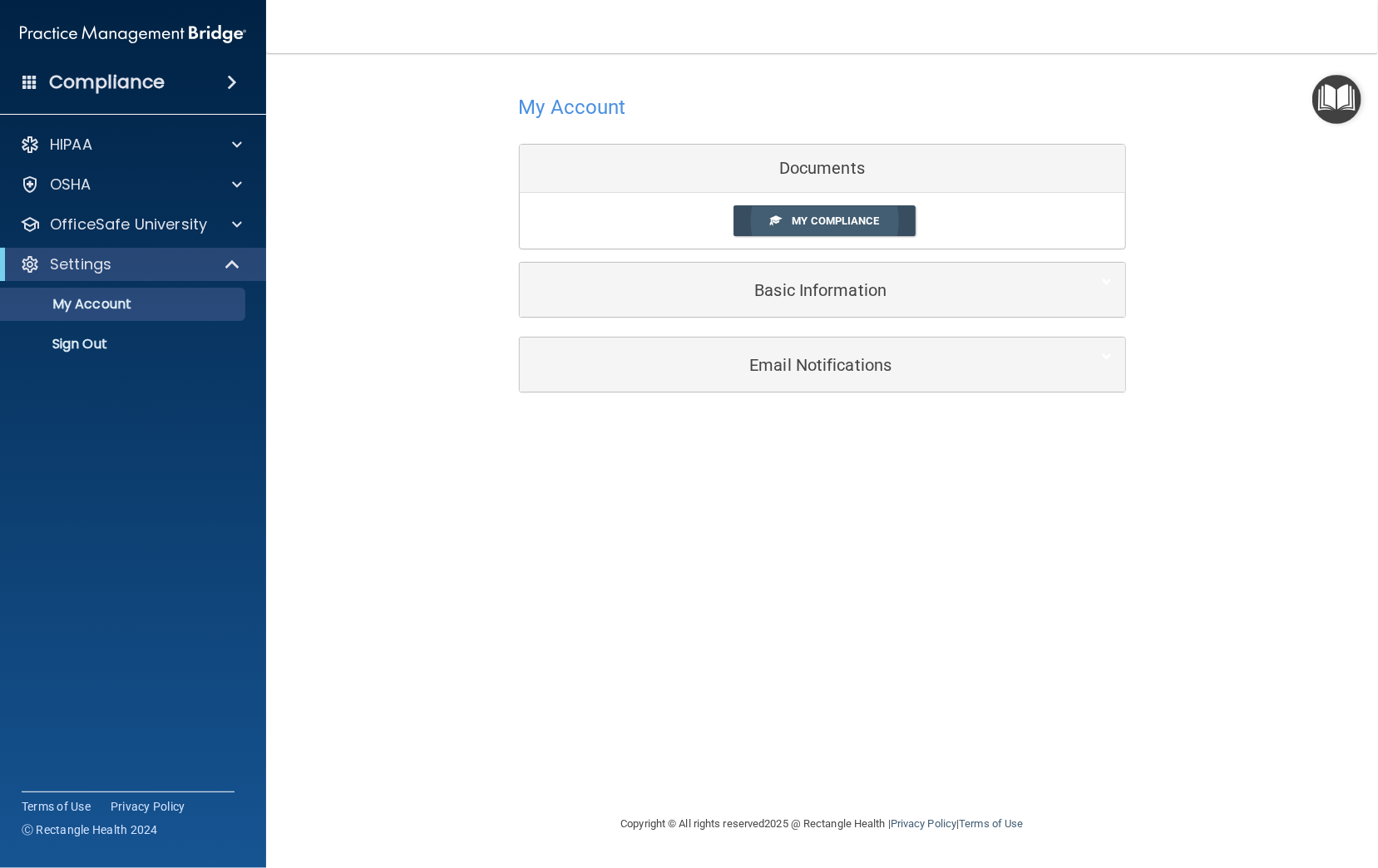
click at [857, 221] on span "My Compliance" at bounding box center [835, 220] width 88 height 12
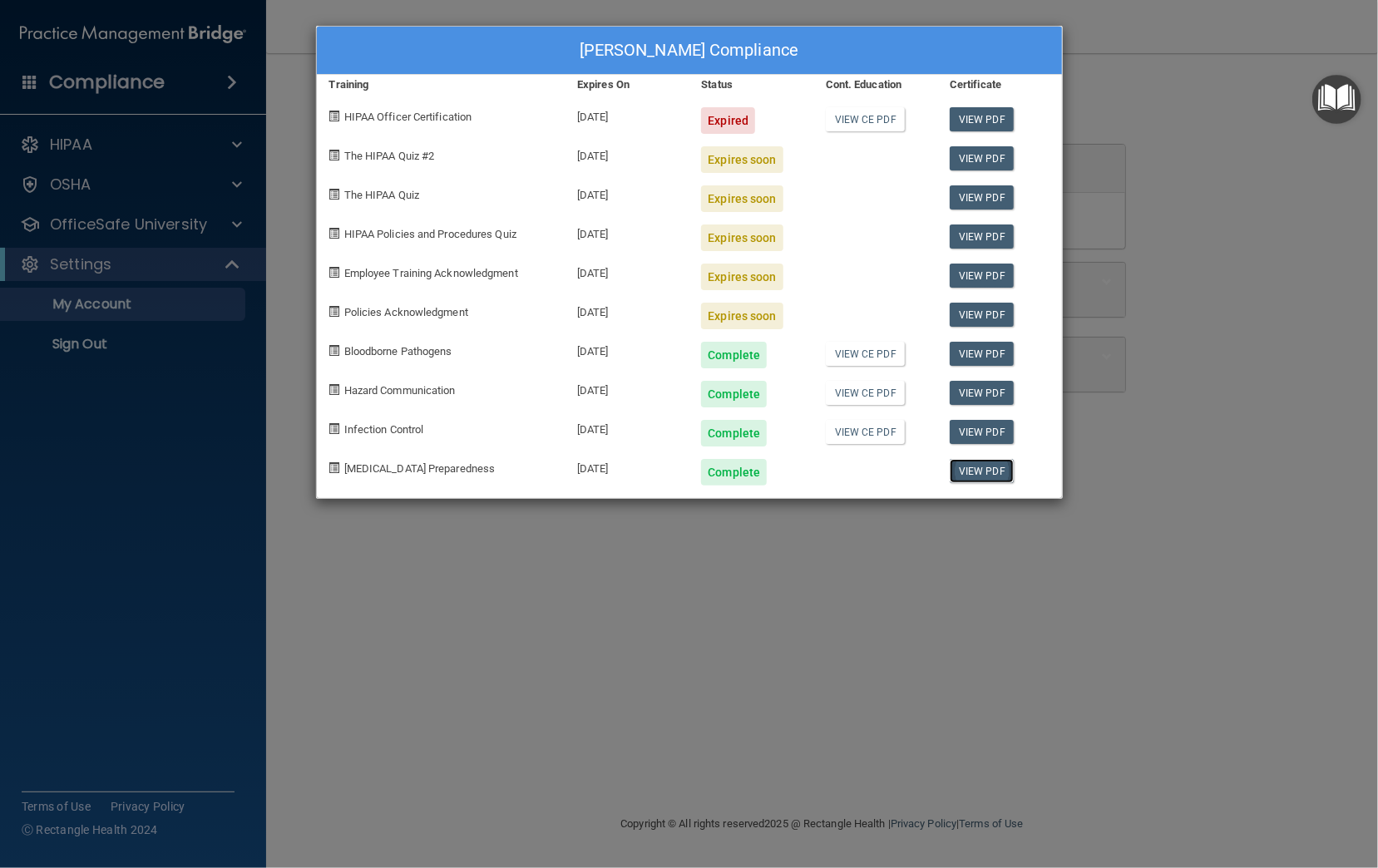
click at [989, 470] on link "View PDF" at bounding box center [982, 471] width 64 height 25
click at [1001, 436] on link "View PDF" at bounding box center [982, 432] width 64 height 25
click at [998, 395] on link "View PDF" at bounding box center [982, 393] width 64 height 25
click at [997, 353] on link "View PDF" at bounding box center [982, 354] width 64 height 25
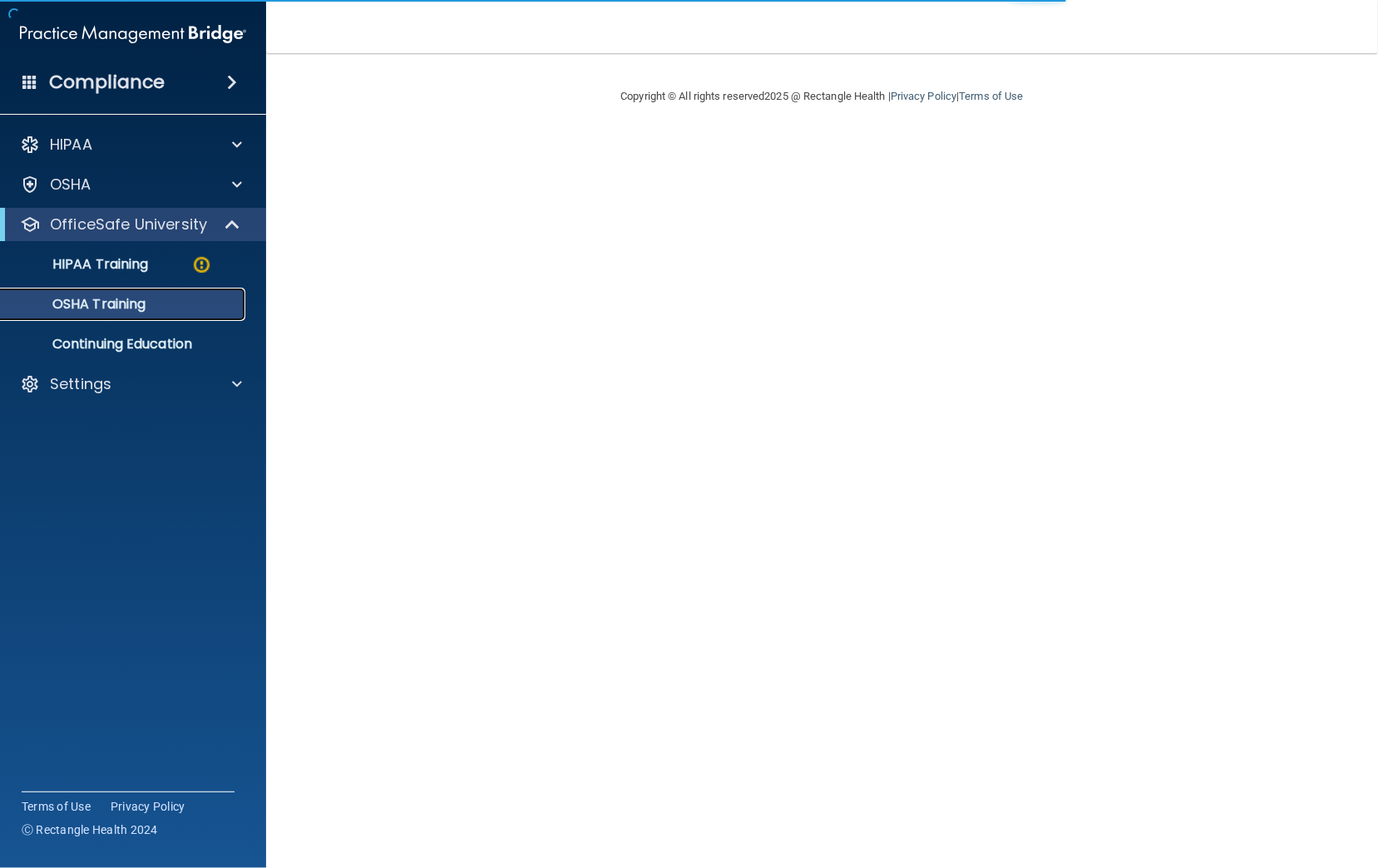
click at [109, 306] on p "OSHA Training" at bounding box center [77, 305] width 135 height 17
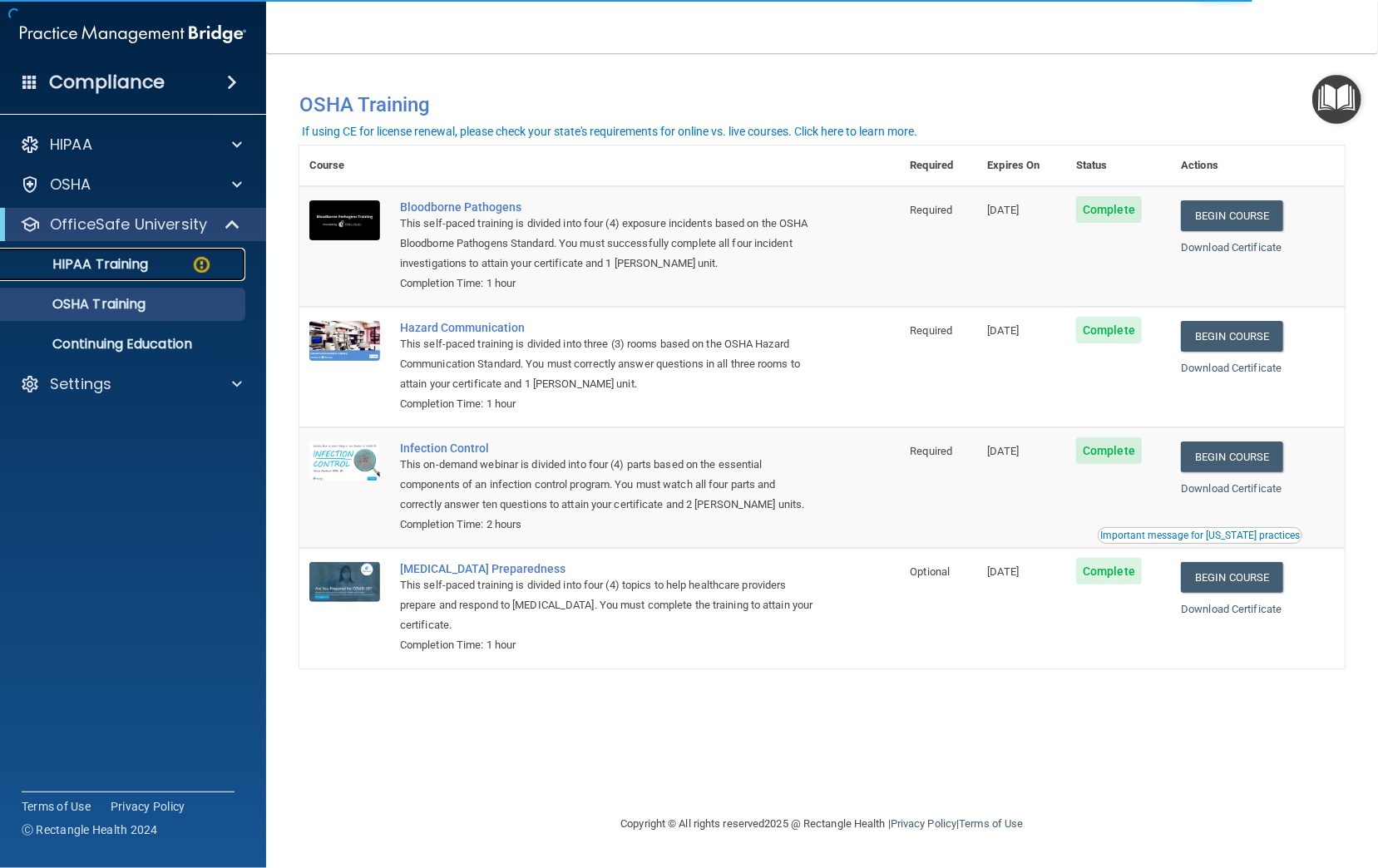
click at [111, 265] on p "HIPAA Training" at bounding box center [78, 264] width 137 height 17
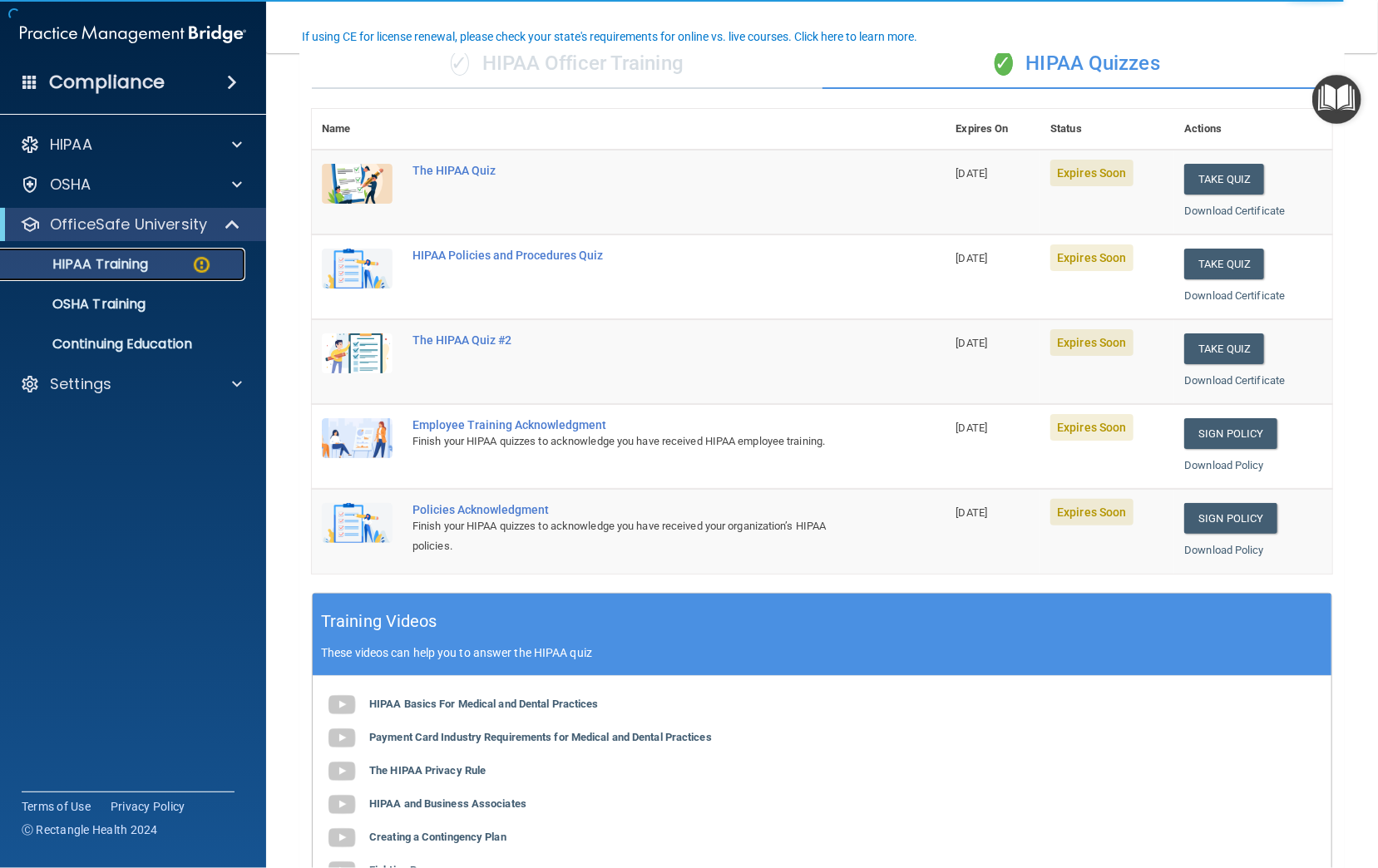
scroll to position [170, 0]
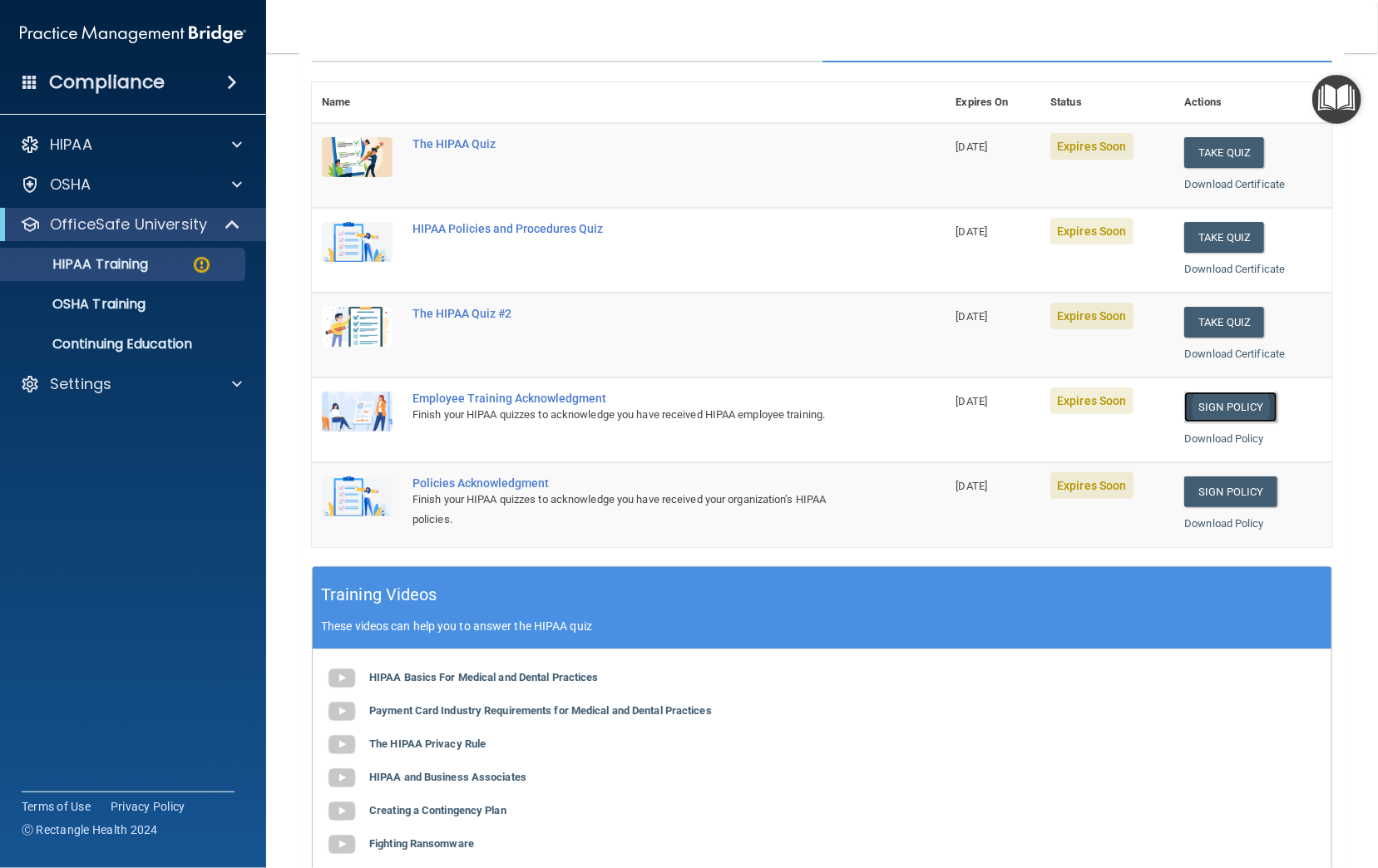
click at [1229, 405] on link "Sign Policy" at bounding box center [1231, 407] width 92 height 31
click at [1238, 403] on link "Sign Policy" at bounding box center [1231, 407] width 92 height 31
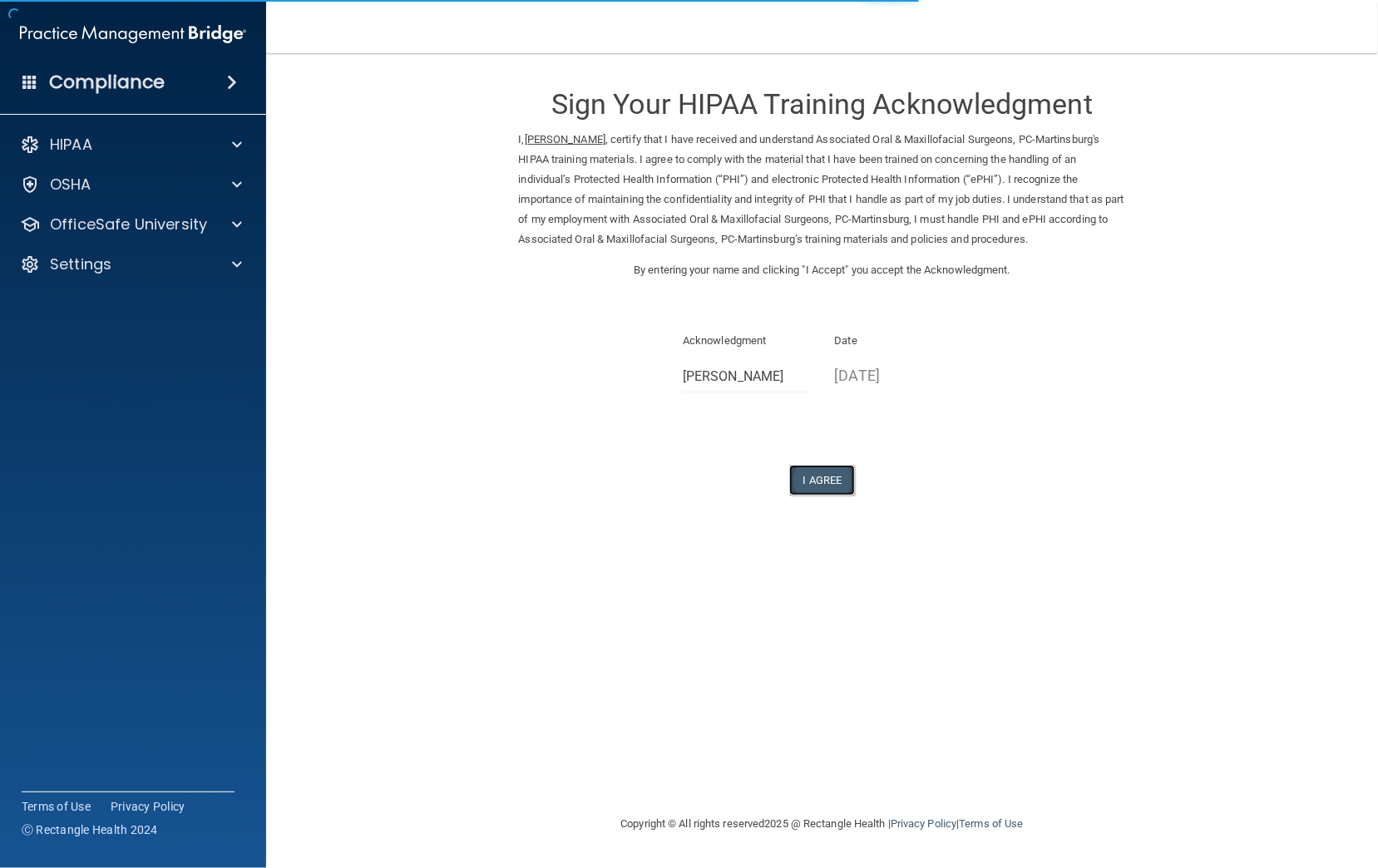
click at [821, 476] on button "I Agree" at bounding box center [822, 480] width 66 height 31
click at [837, 468] on button "I Agree" at bounding box center [822, 480] width 66 height 31
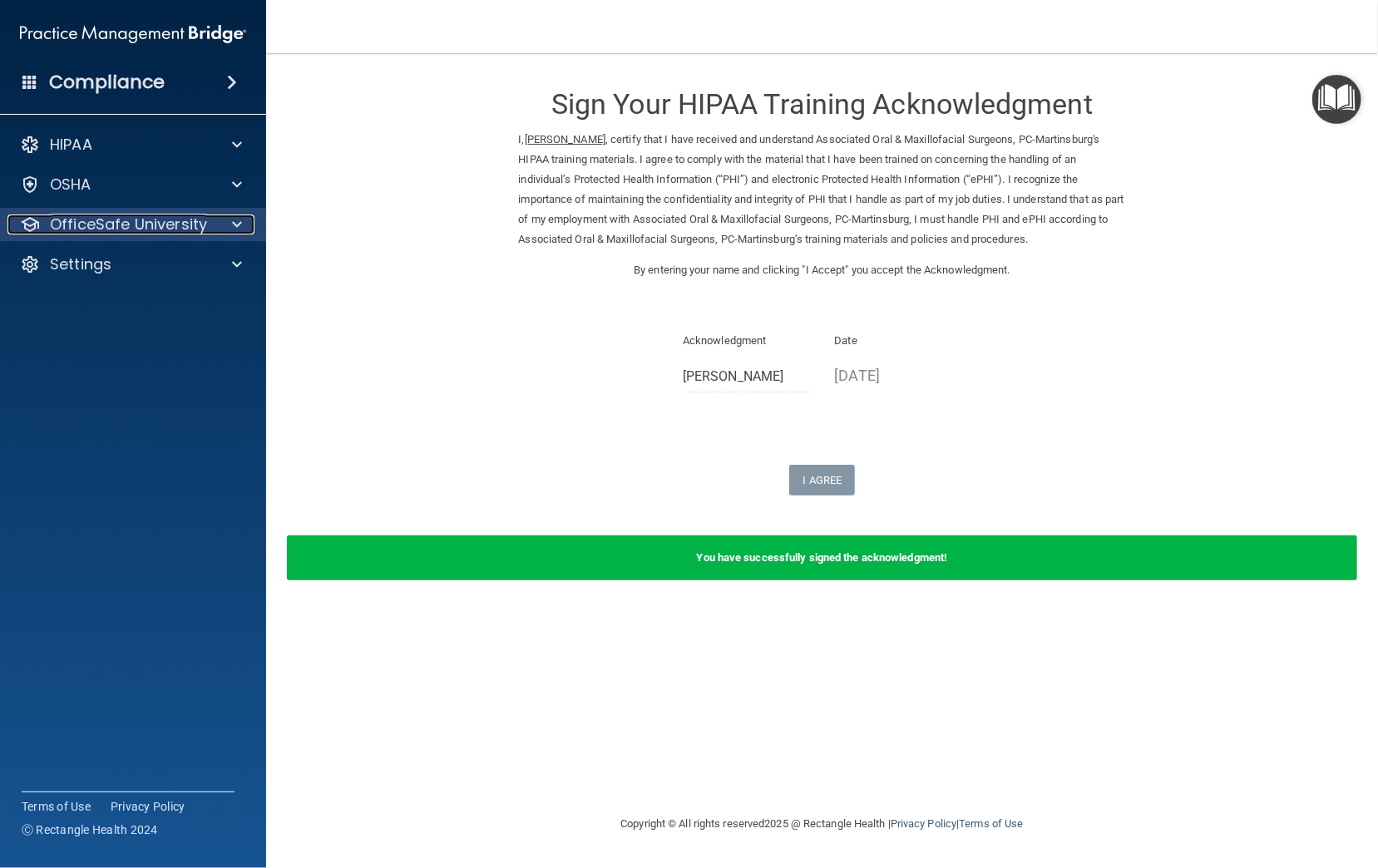
click at [109, 230] on p "OfficeSafe University" at bounding box center [128, 224] width 158 height 20
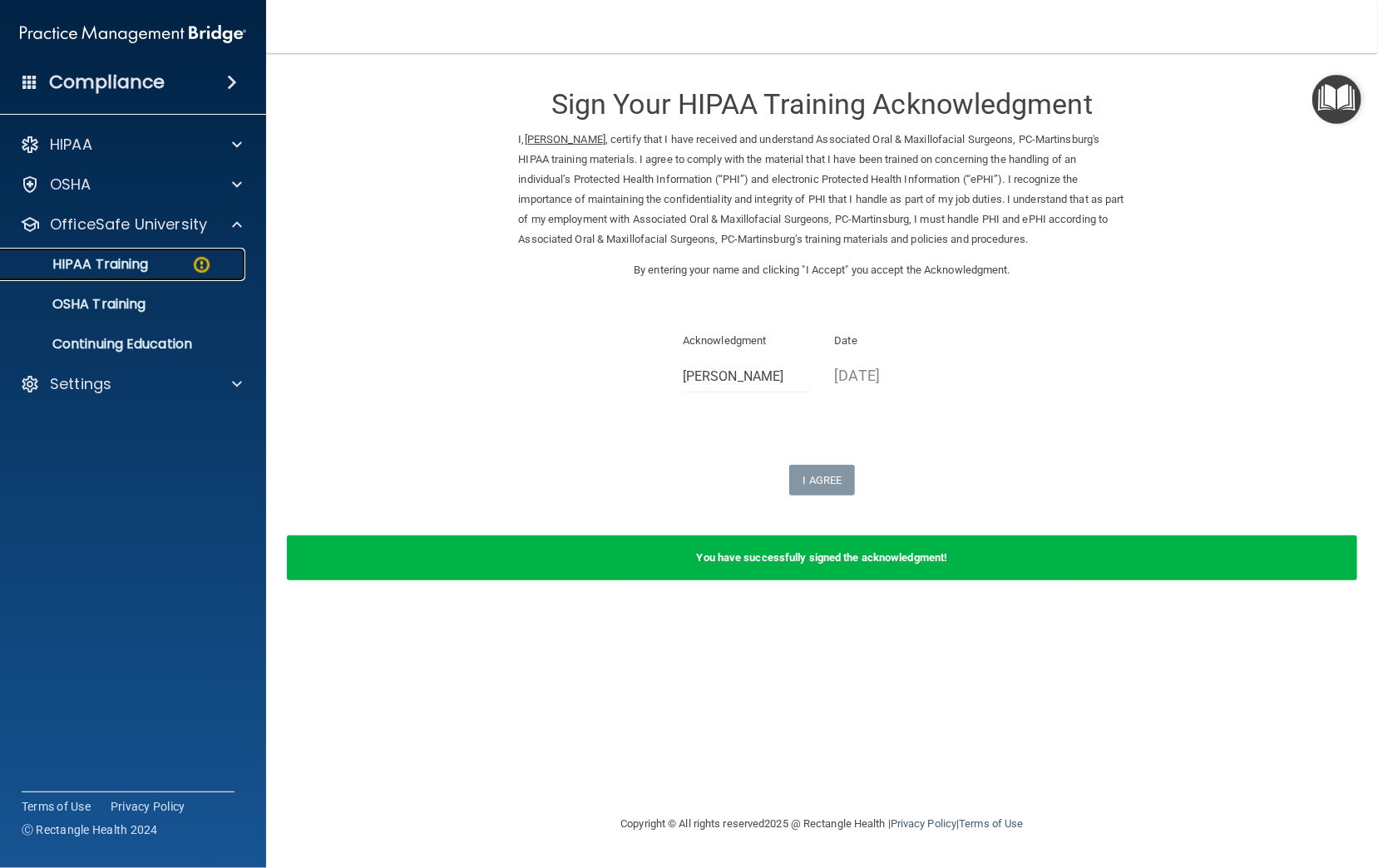
click at [82, 264] on p "HIPAA Training" at bounding box center [78, 264] width 137 height 17
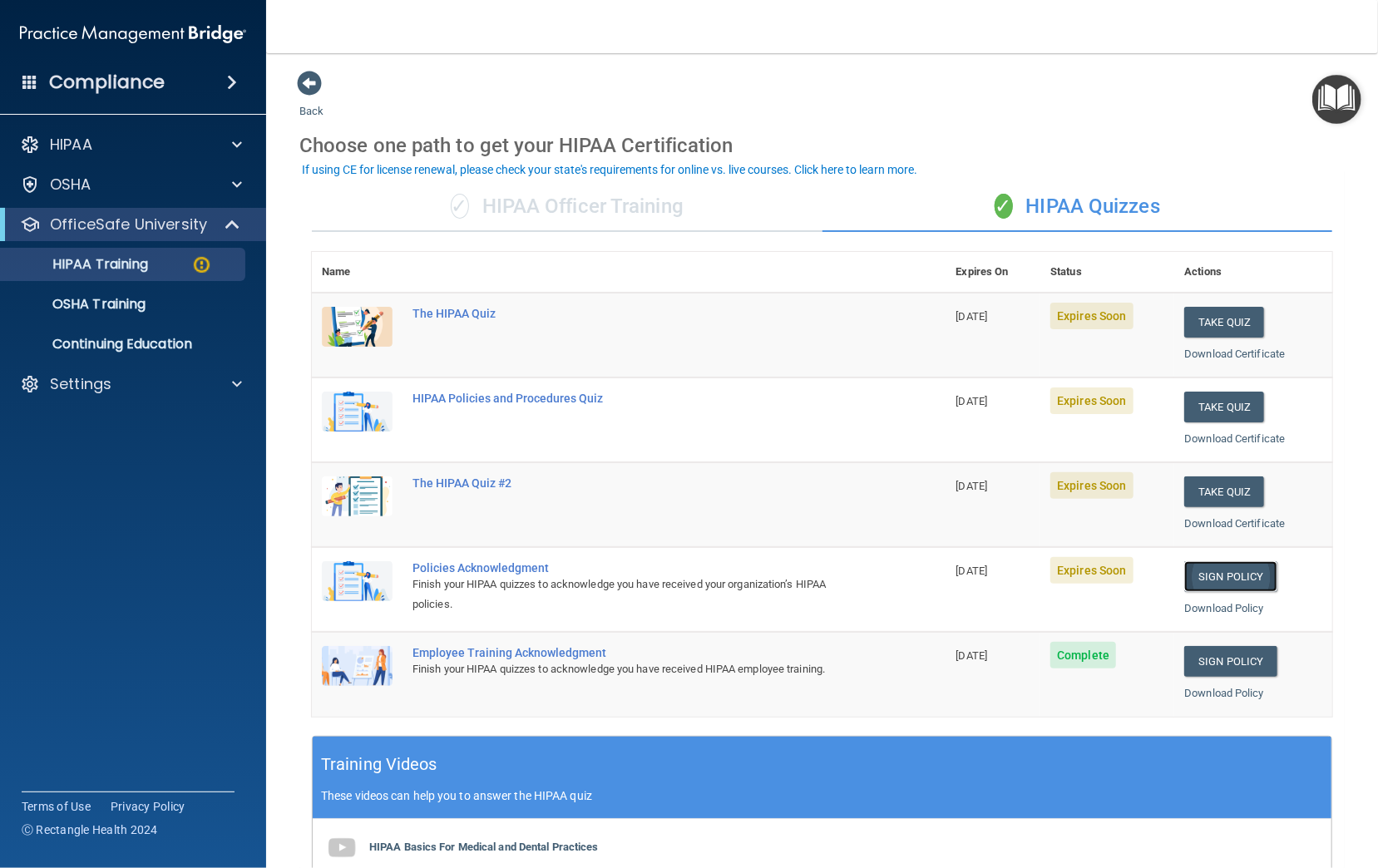
click at [1235, 574] on link "Sign Policy" at bounding box center [1231, 576] width 92 height 31
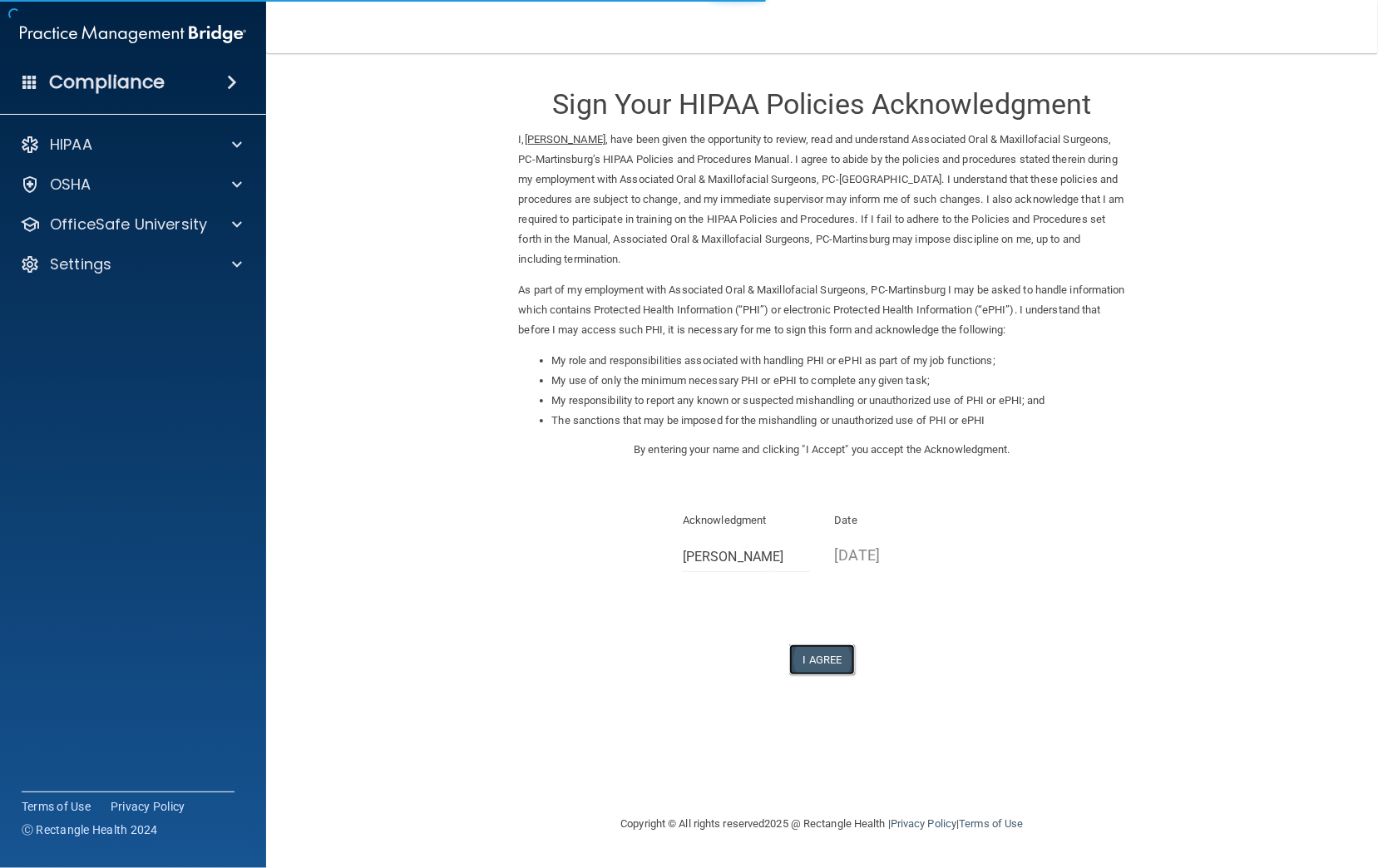
click at [829, 644] on button "I Agree" at bounding box center [822, 659] width 66 height 31
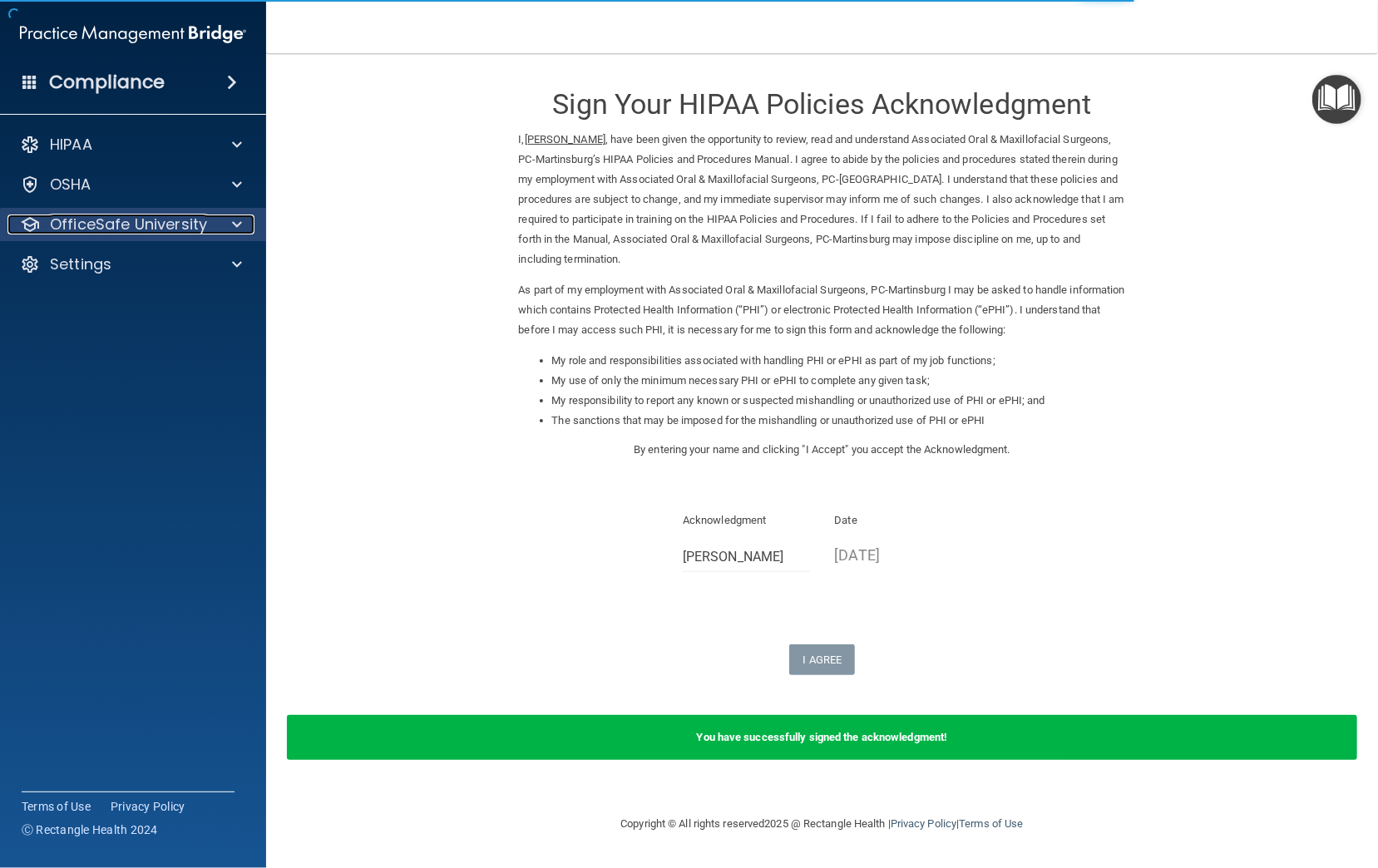
click at [114, 227] on p "OfficeSafe University" at bounding box center [128, 224] width 158 height 20
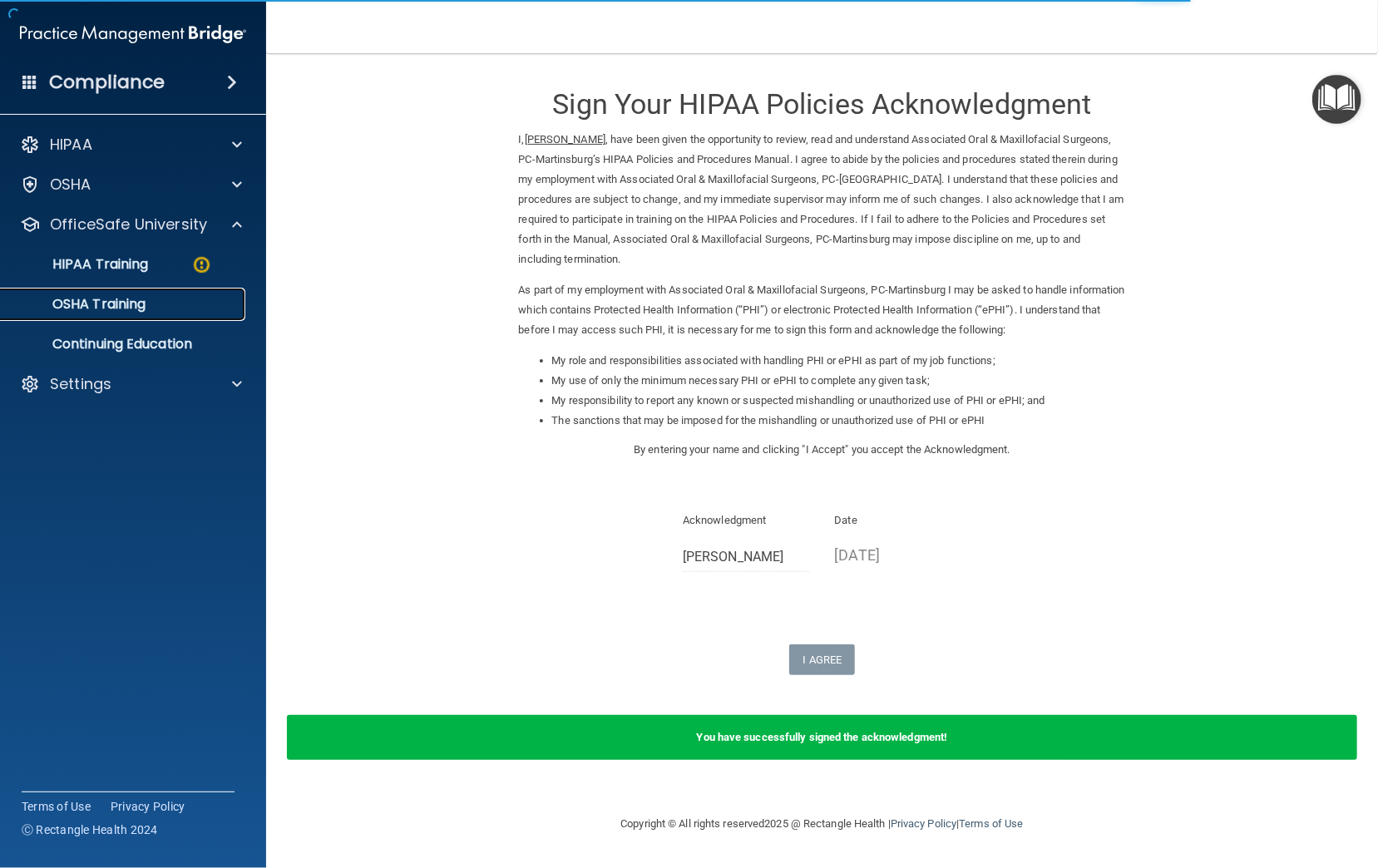
click at [90, 304] on p "OSHA Training" at bounding box center [77, 305] width 135 height 17
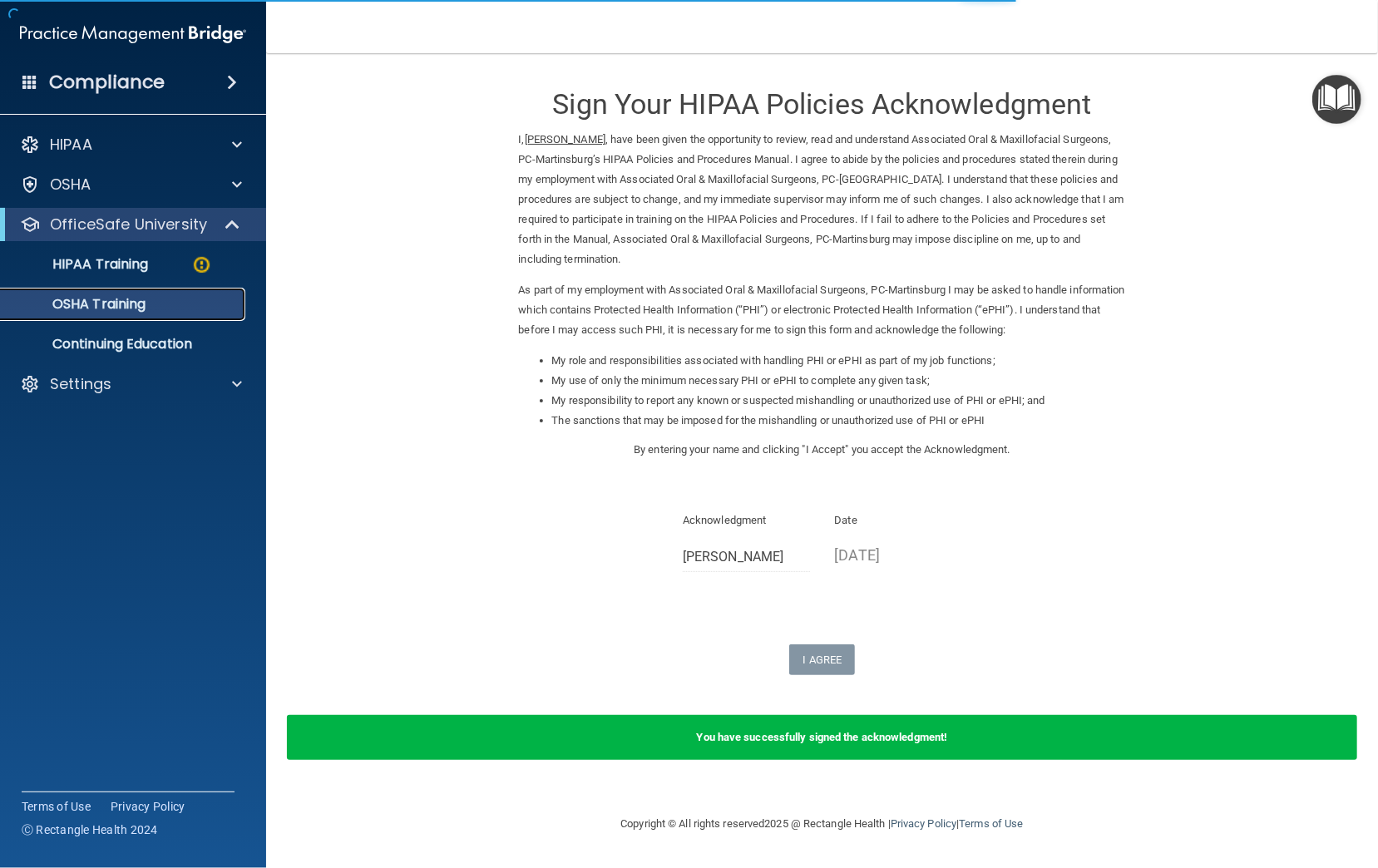
click at [85, 305] on p "OSHA Training" at bounding box center [77, 305] width 135 height 17
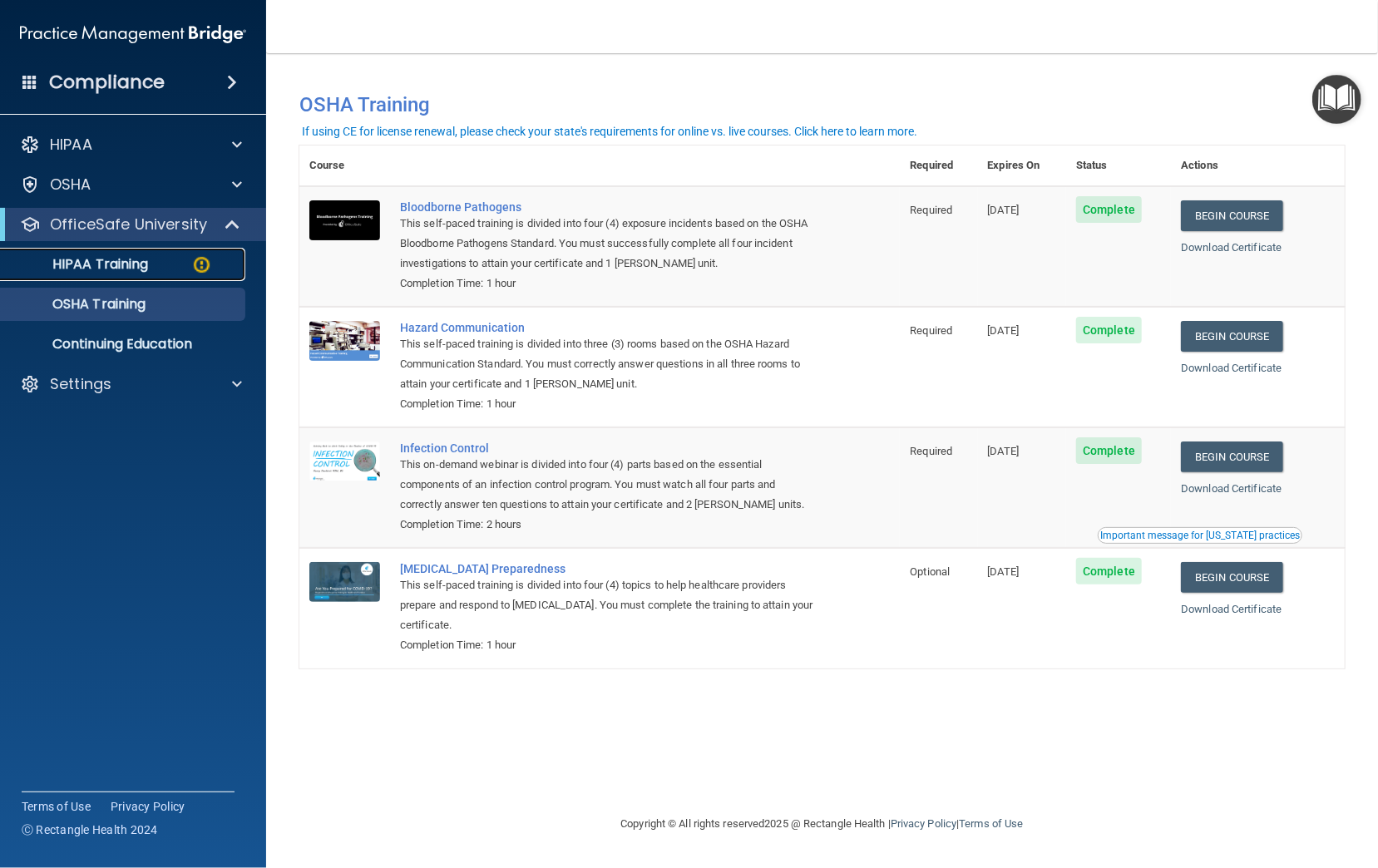
click at [99, 278] on link "HIPAA Training" at bounding box center [114, 264] width 262 height 33
